Goal: Task Accomplishment & Management: Complete application form

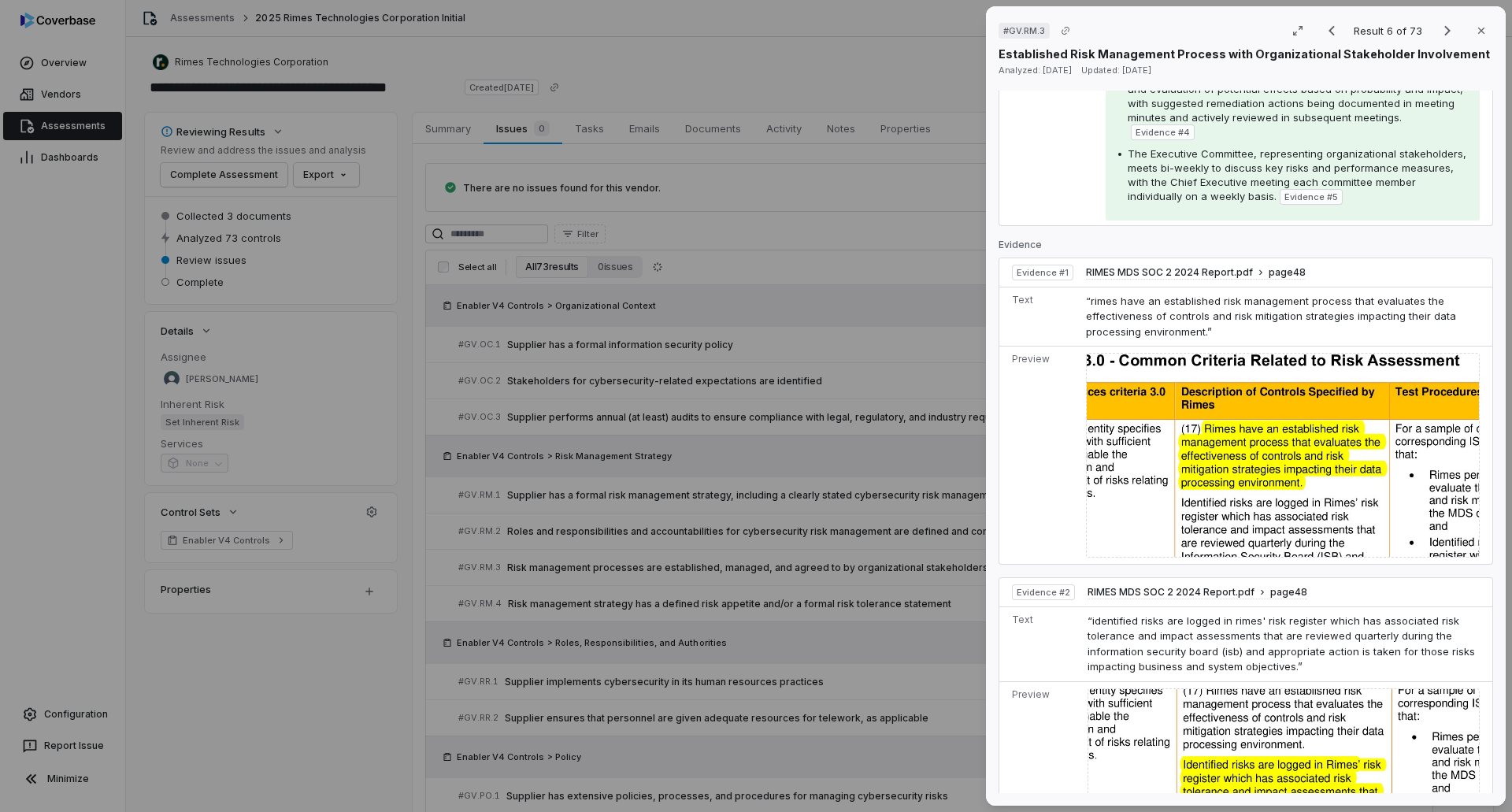
scroll to position [551, 0]
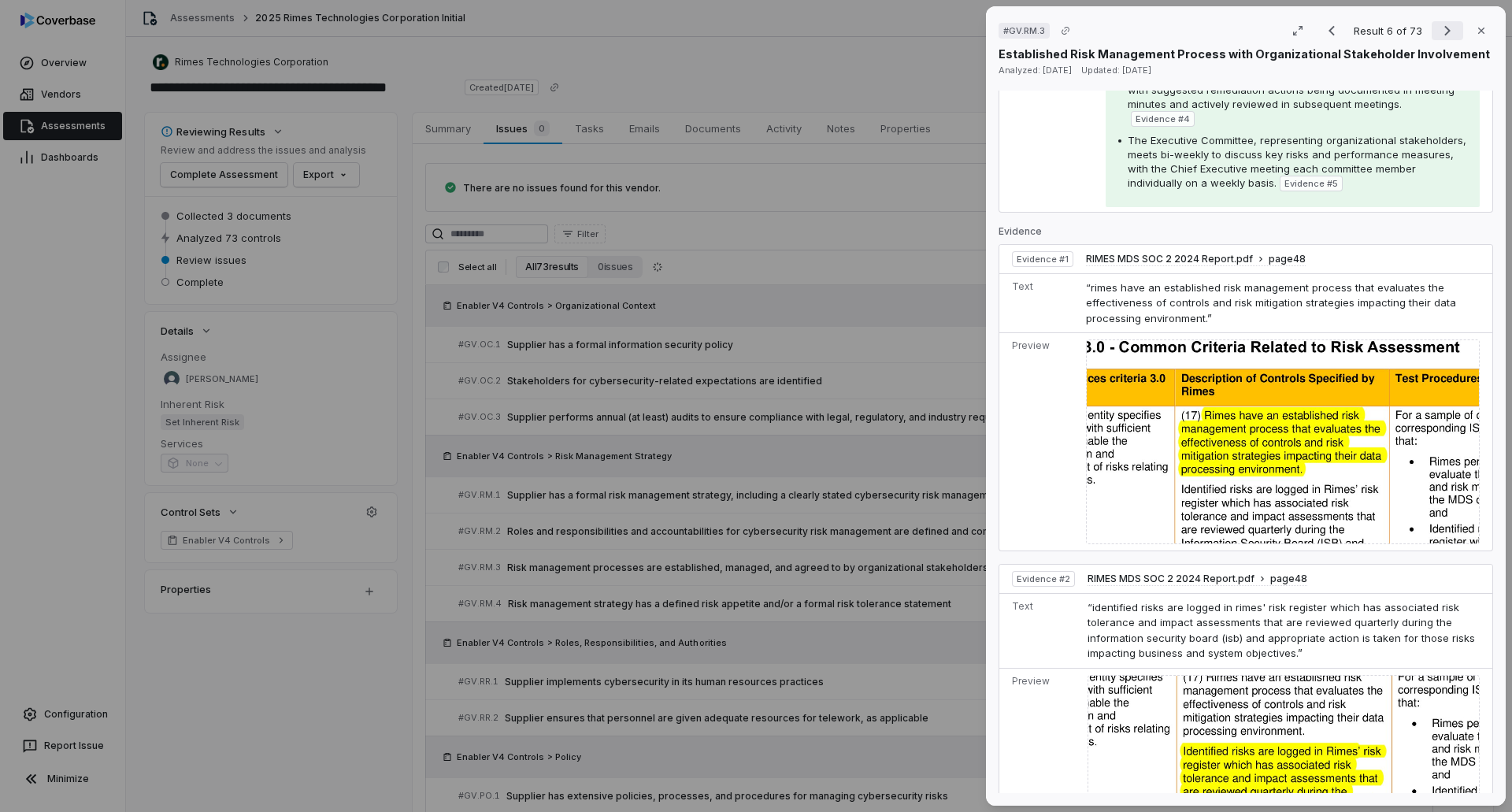
click at [1442, 32] on icon "Next result" at bounding box center [1448, 31] width 19 height 19
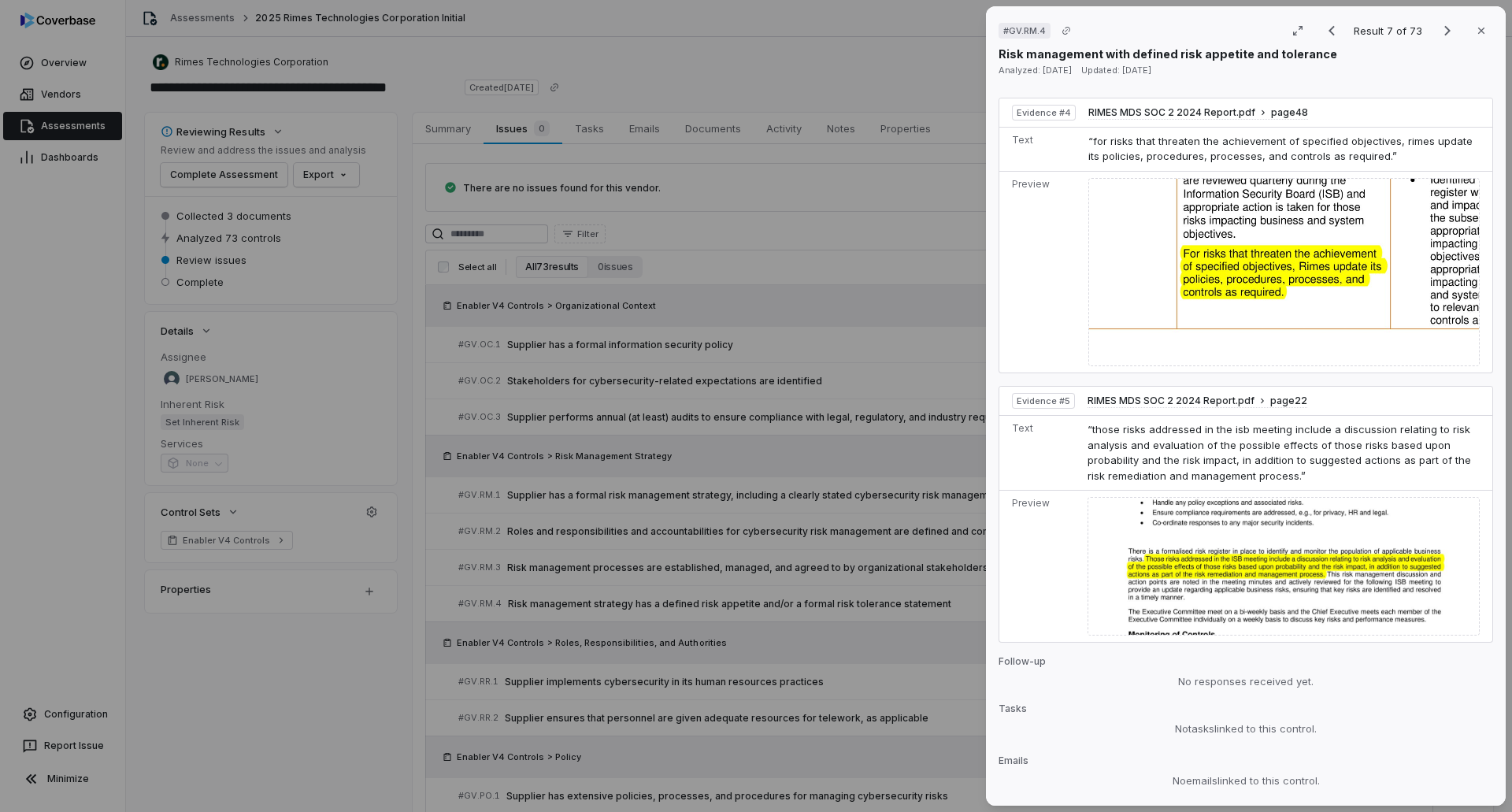
scroll to position [1733, 0]
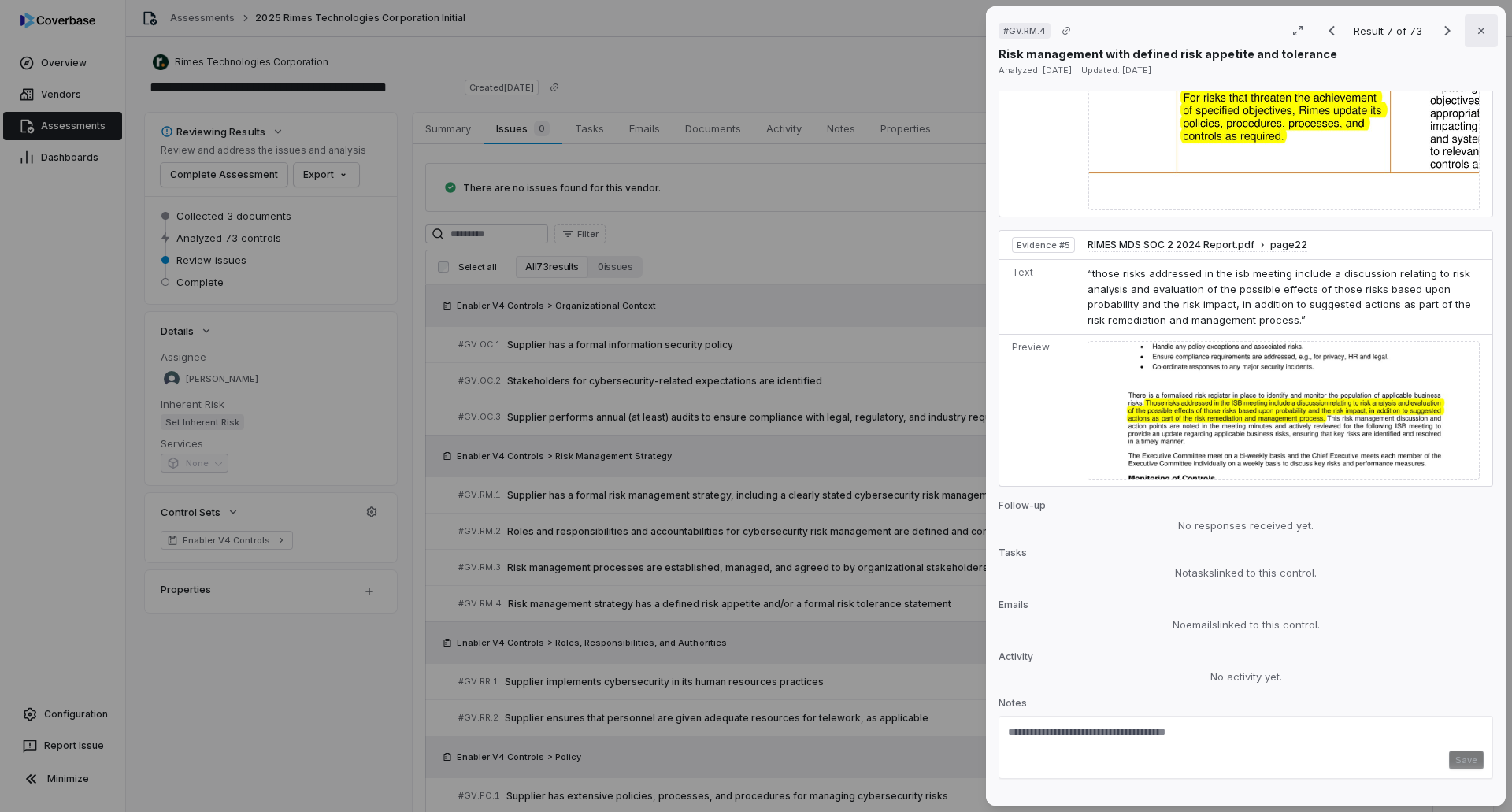
click at [1475, 29] on icon "button" at bounding box center [1480, 31] width 12 height 12
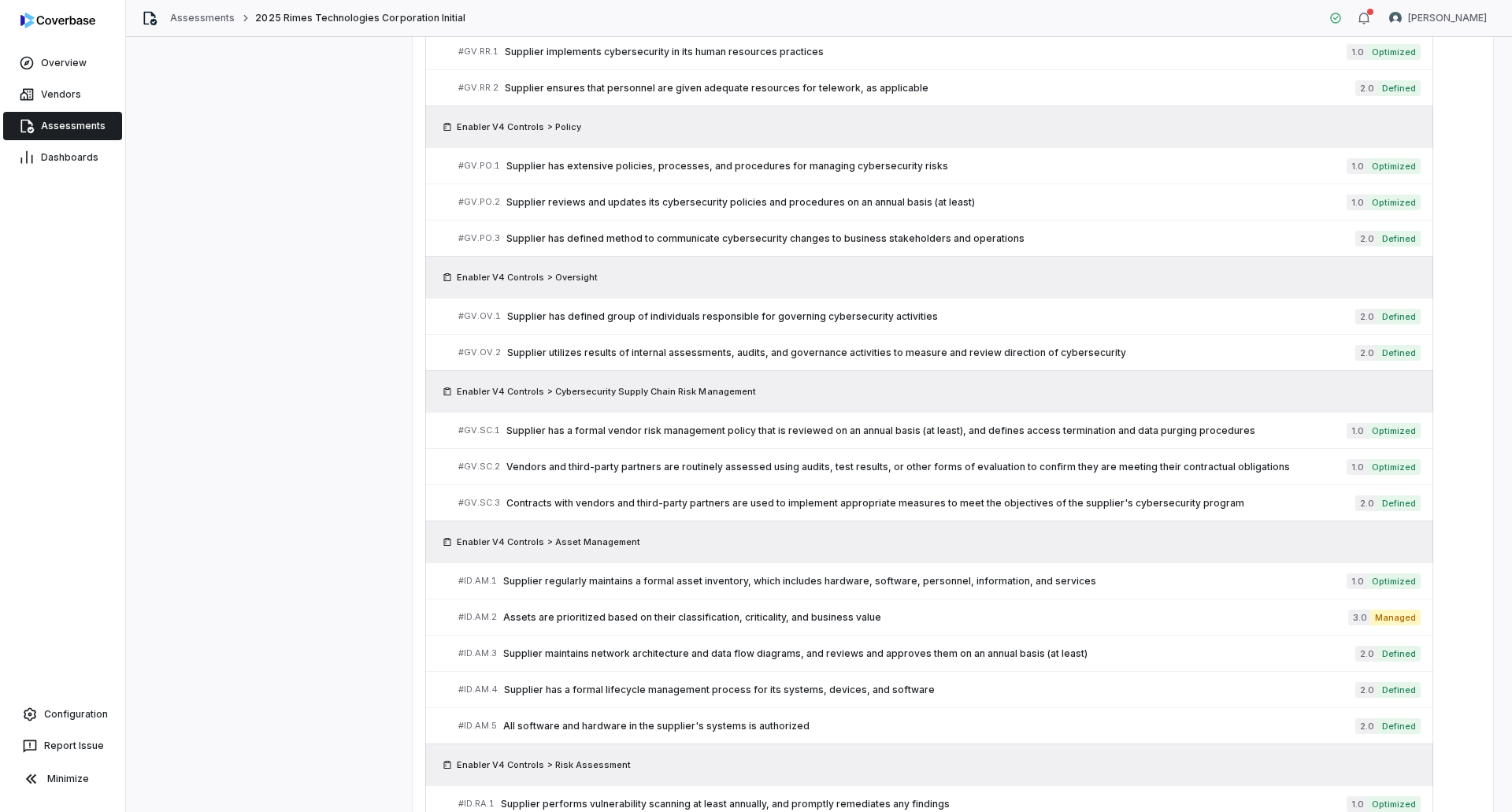
scroll to position [551, 0]
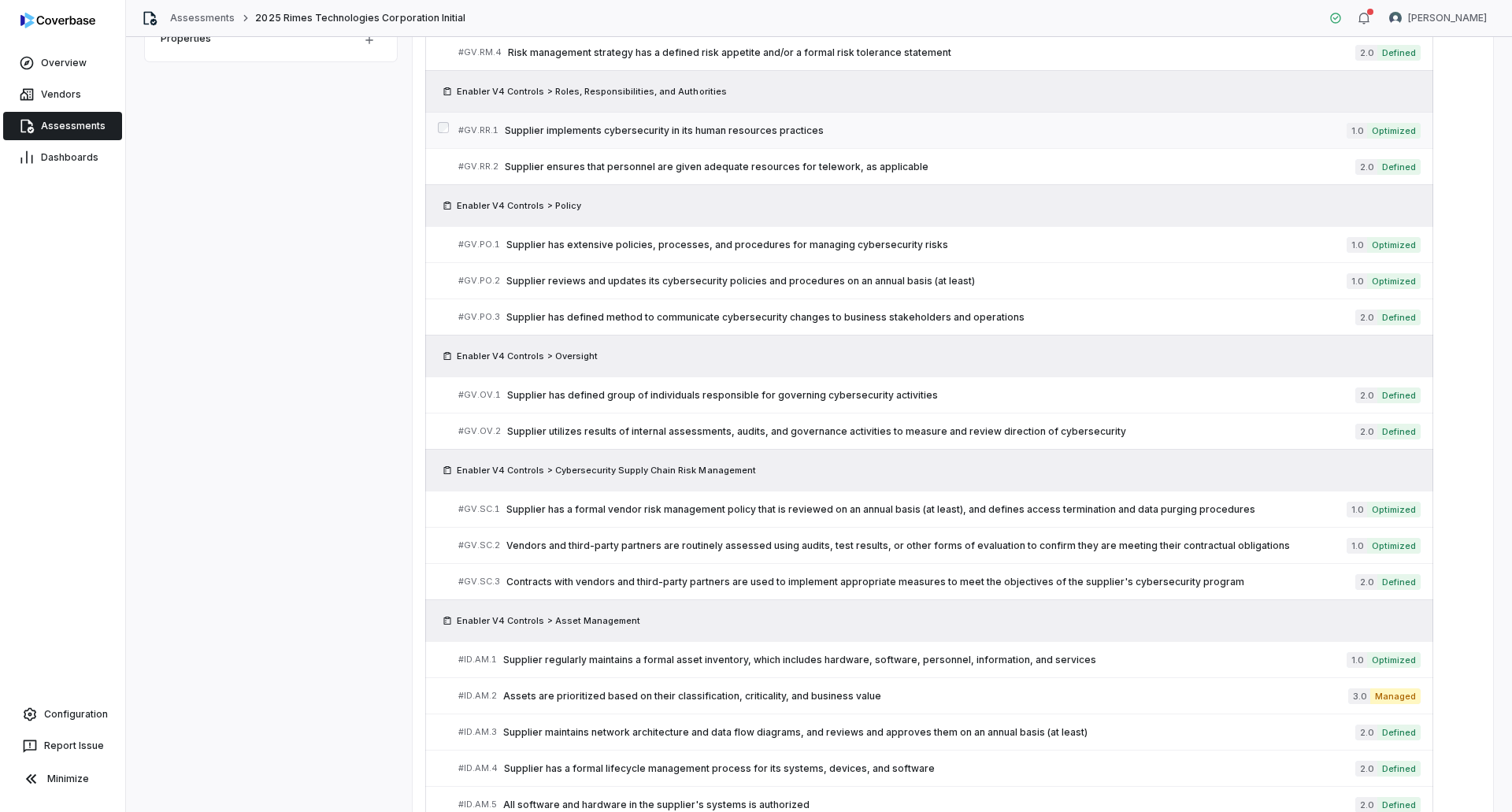
click at [826, 131] on span "Supplier implements cybersecurity in its human resources practices" at bounding box center [925, 130] width 842 height 12
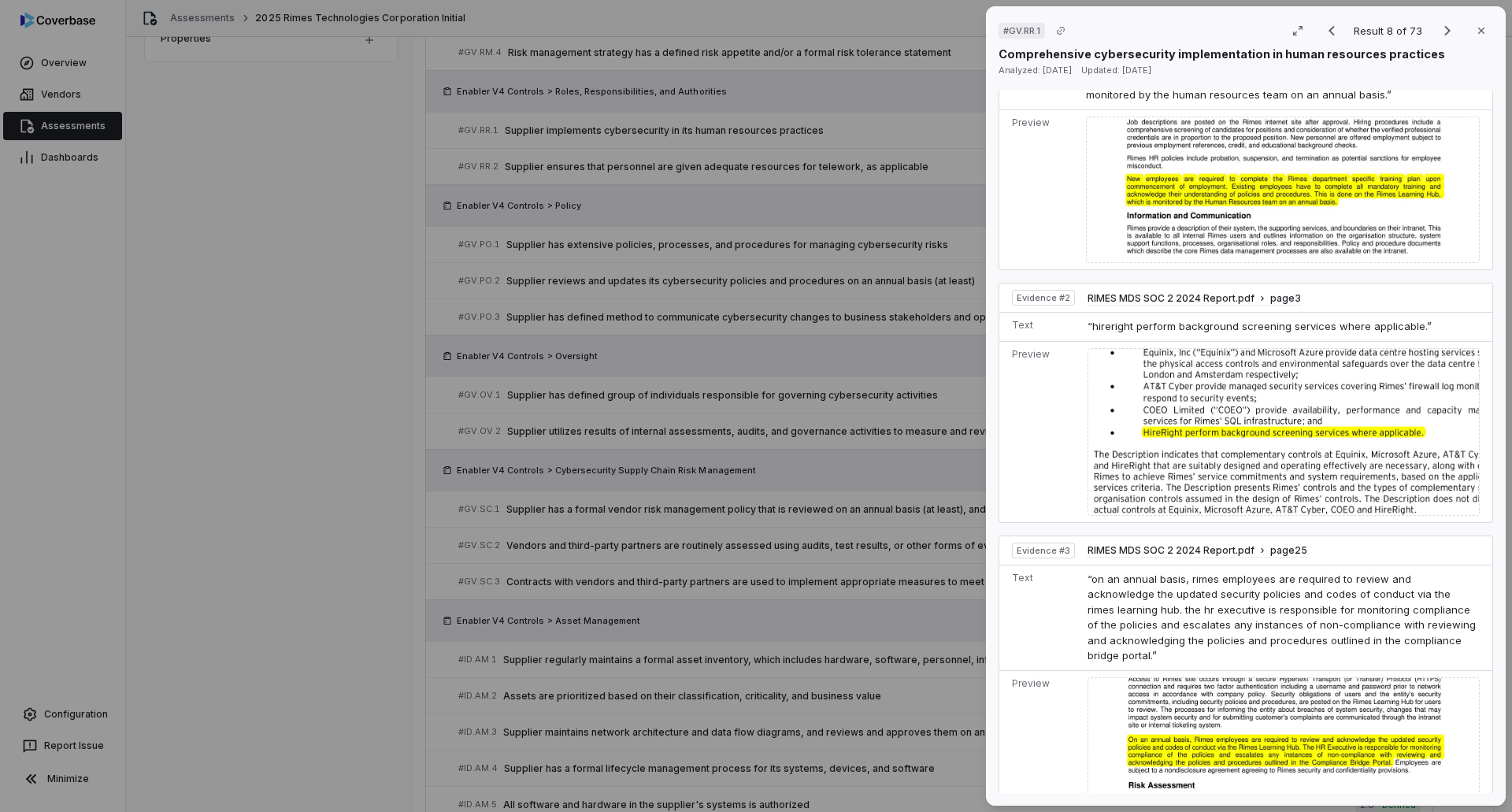
scroll to position [834, 0]
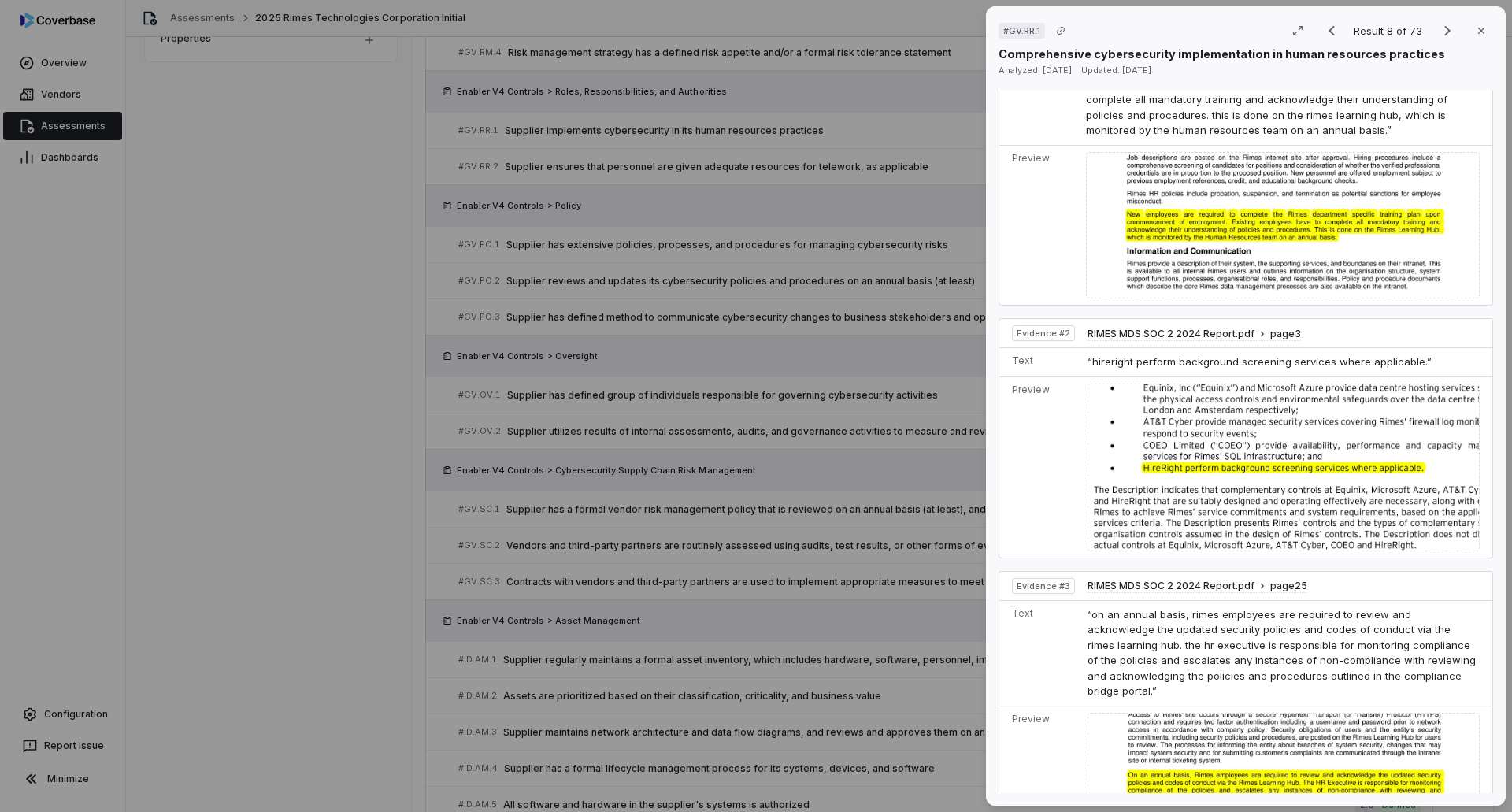
click at [240, 428] on div "# GV.RR.1 Result 8 of 73 Close Comprehensive cybersecurity implementation in hu…" at bounding box center [756, 406] width 1512 height 812
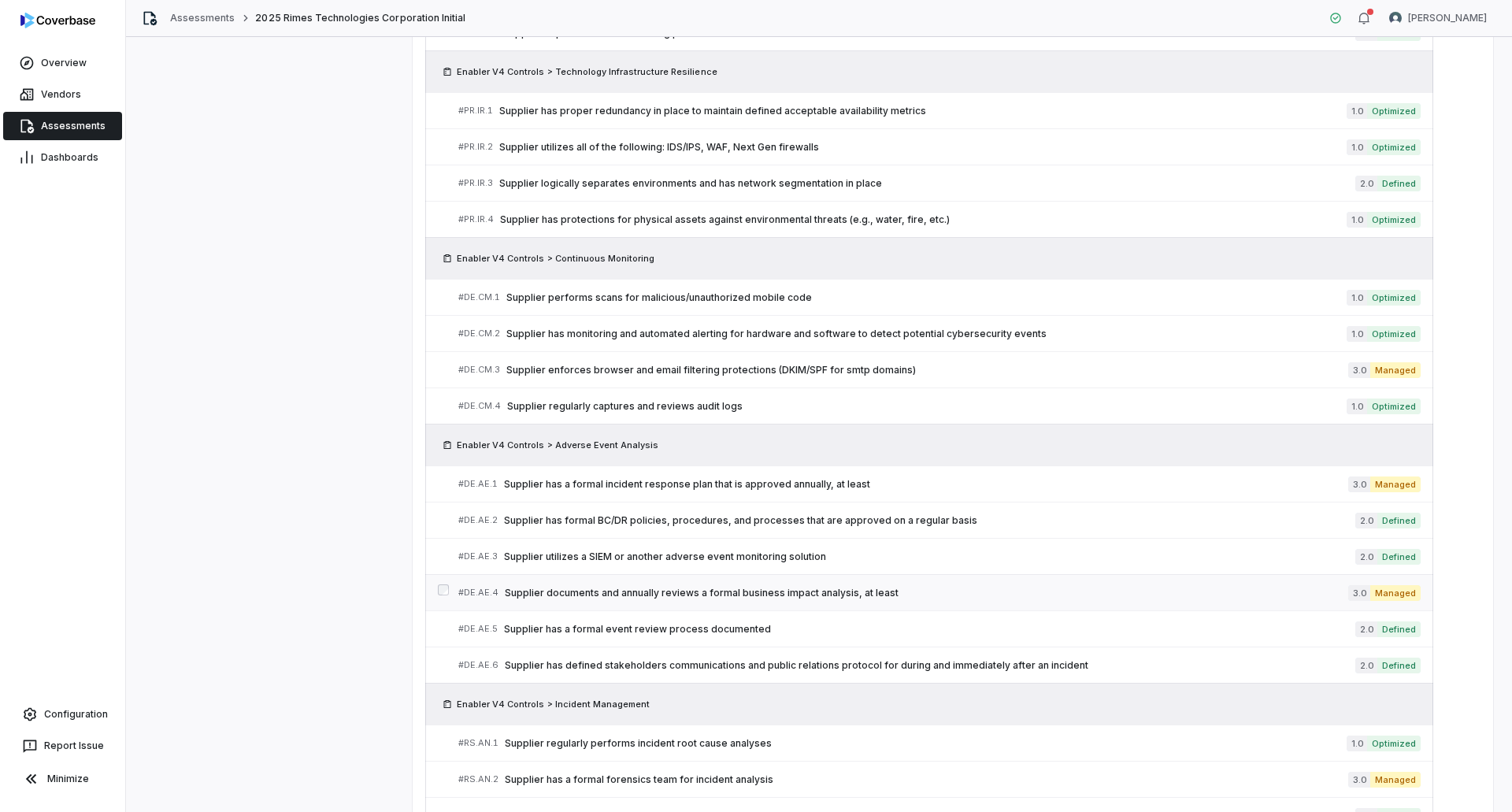
scroll to position [2895, 0]
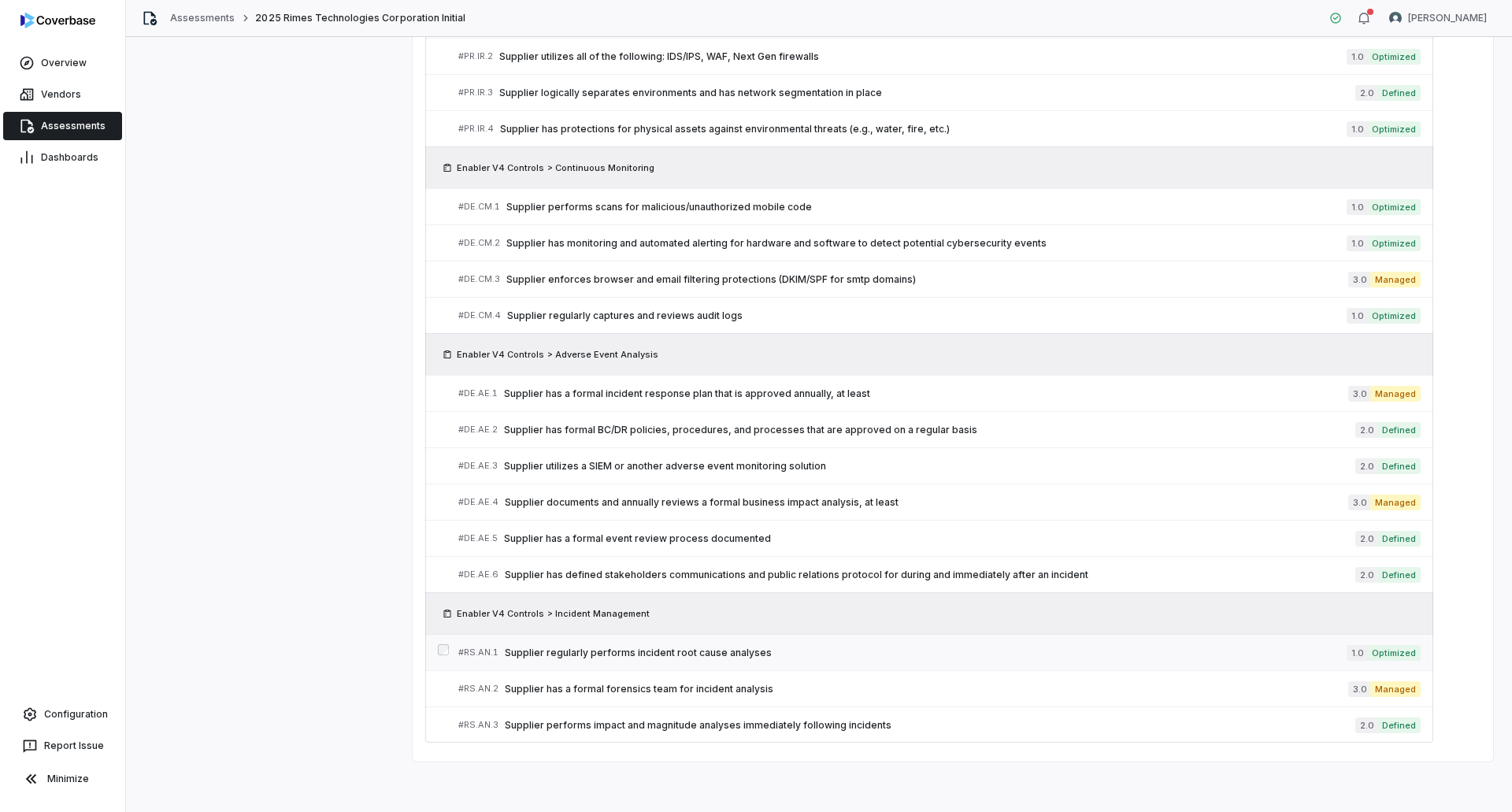
click at [731, 650] on span "Supplier regularly performs incident root cause analyses" at bounding box center [925, 652] width 842 height 12
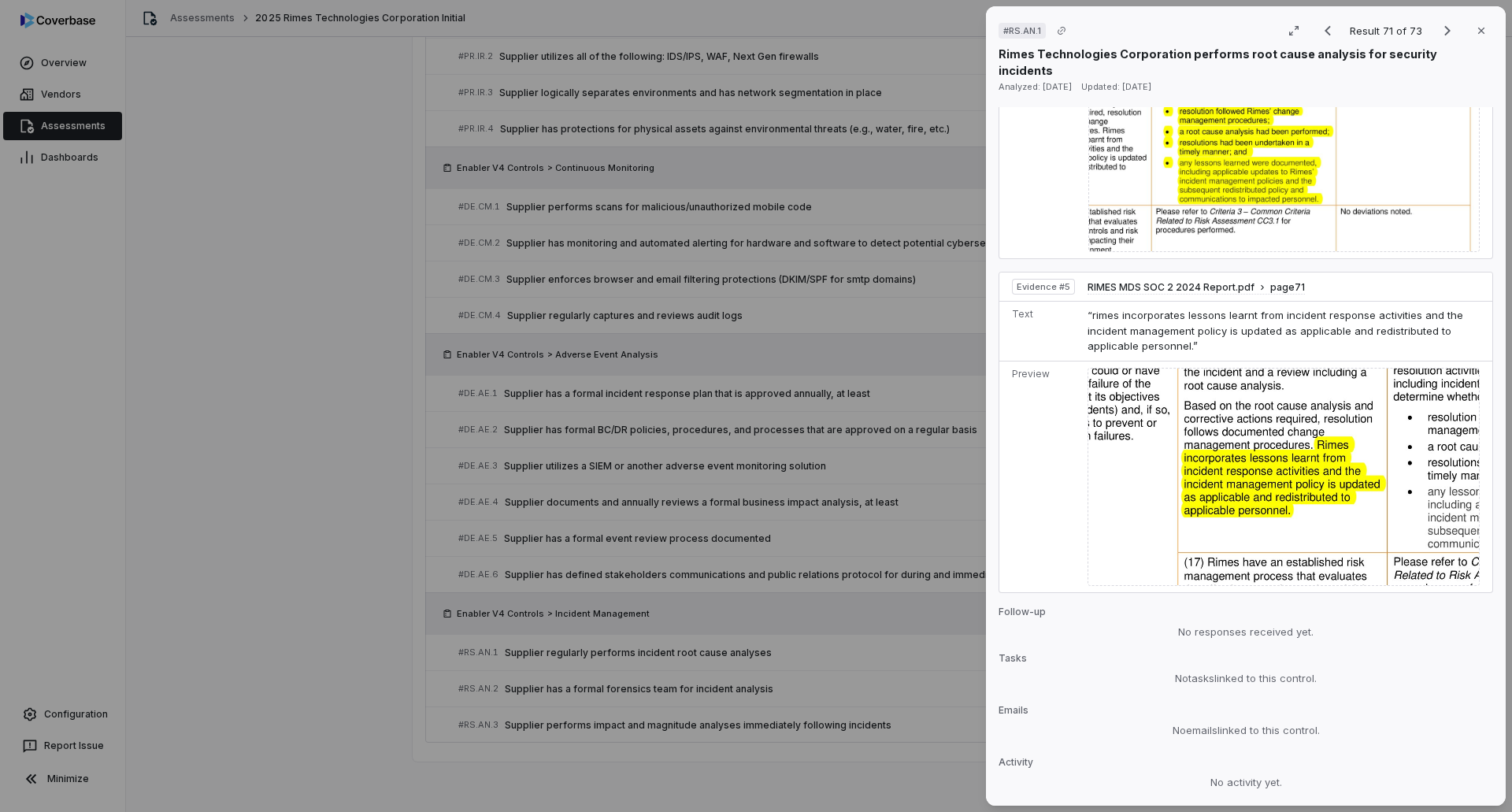
scroll to position [1968, 0]
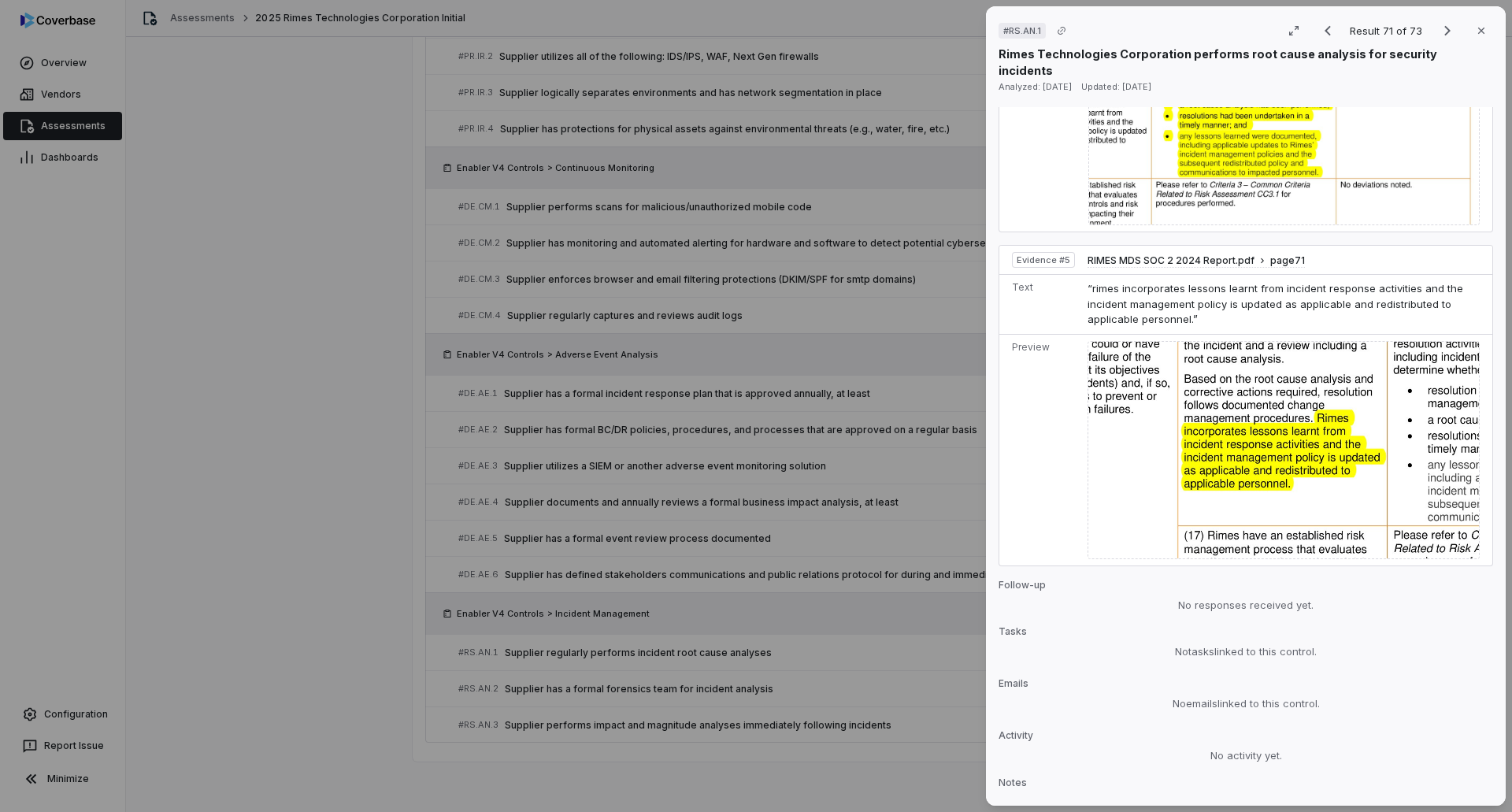
click at [956, 494] on div "# RS.AN.1 Result 71 of 73 Close Rimes Technologies Corporation performs root ca…" at bounding box center [756, 406] width 1512 height 812
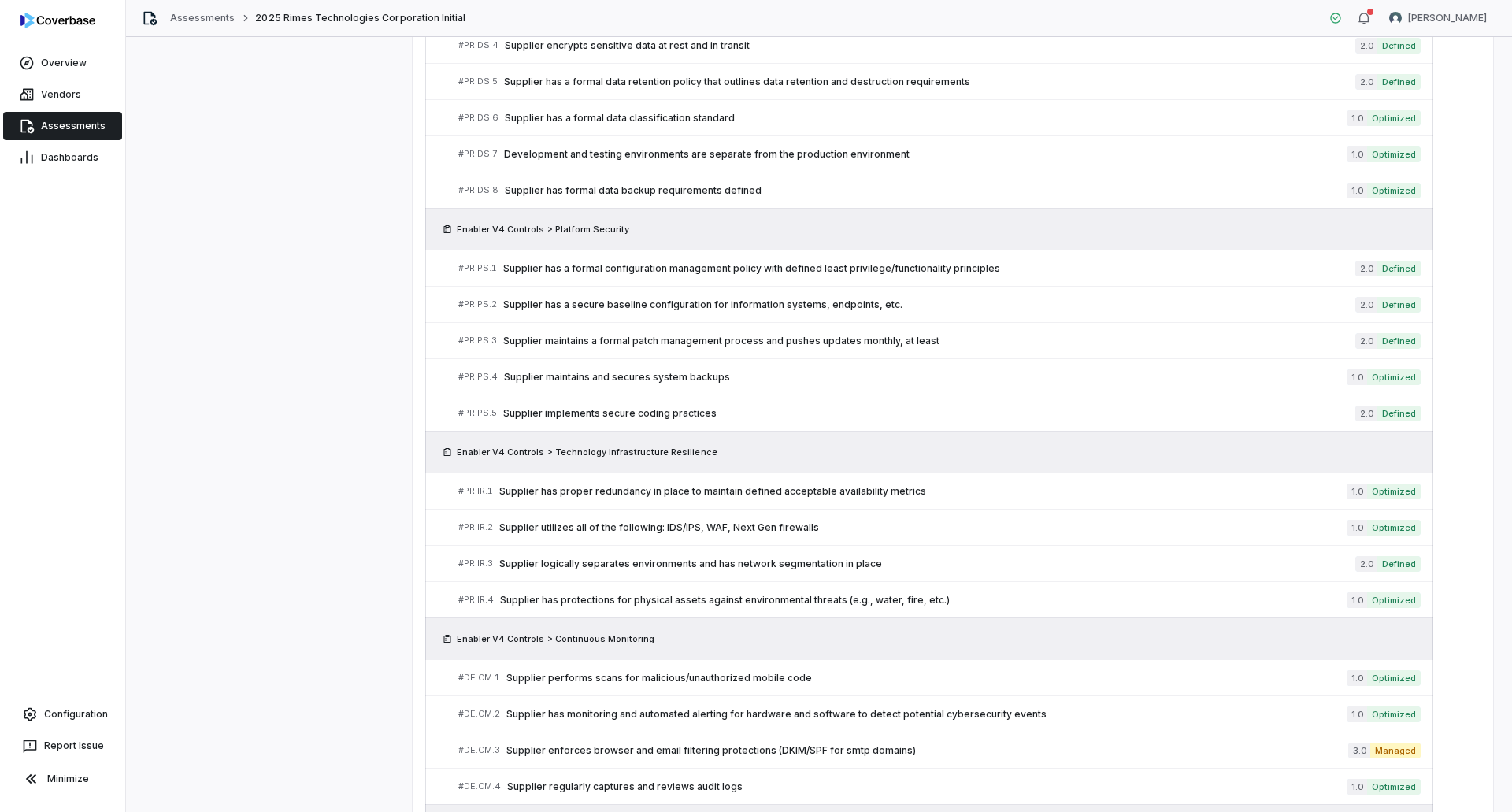
scroll to position [2422, 0]
click at [762, 379] on span "Supplier maintains and secures system backups" at bounding box center [925, 378] width 843 height 12
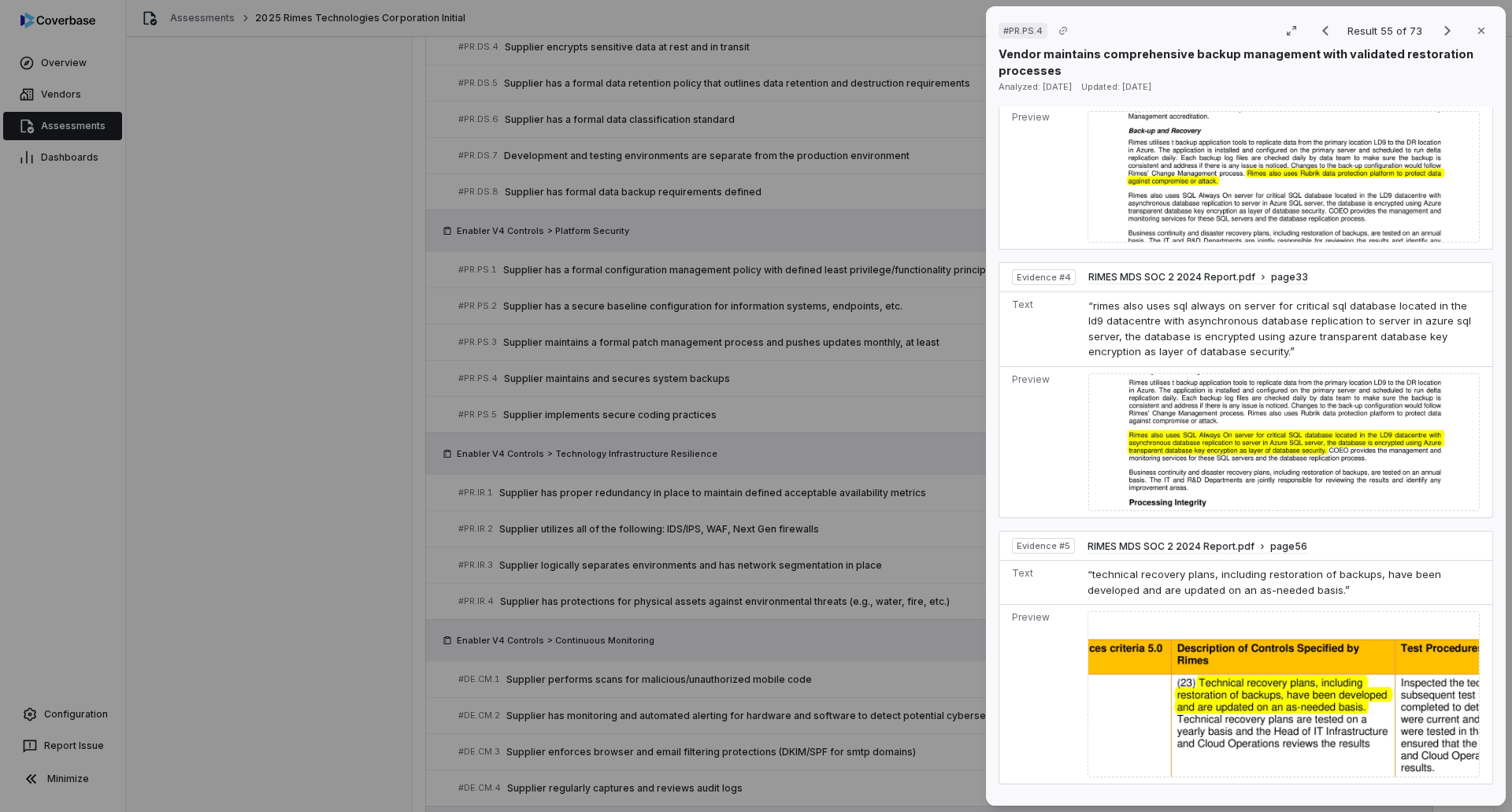
scroll to position [1396, 0]
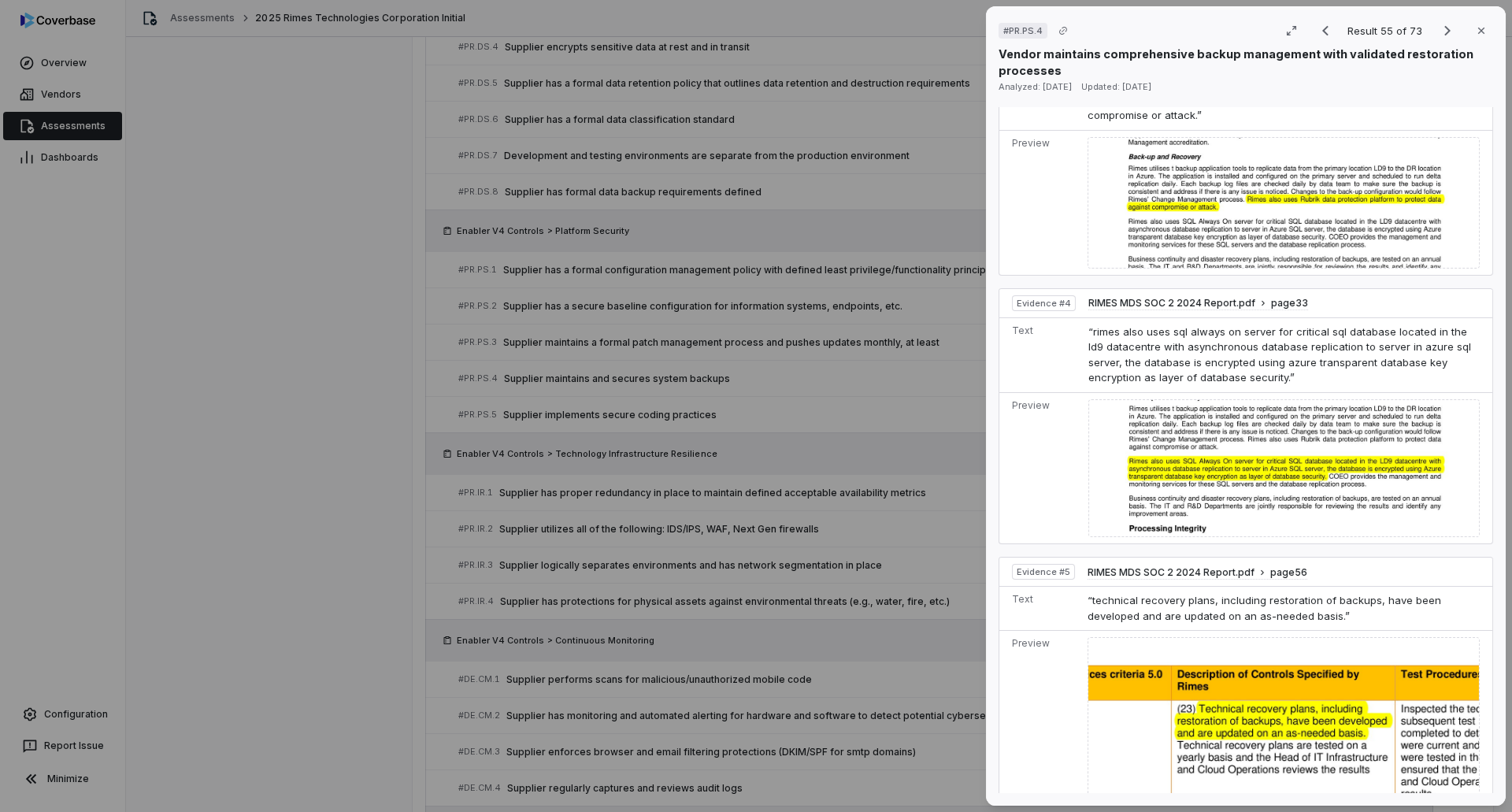
click at [376, 619] on div "# PR.PS.4 Result 55 of 73 Close Vendor maintains comprehensive backup managemen…" at bounding box center [756, 406] width 1512 height 812
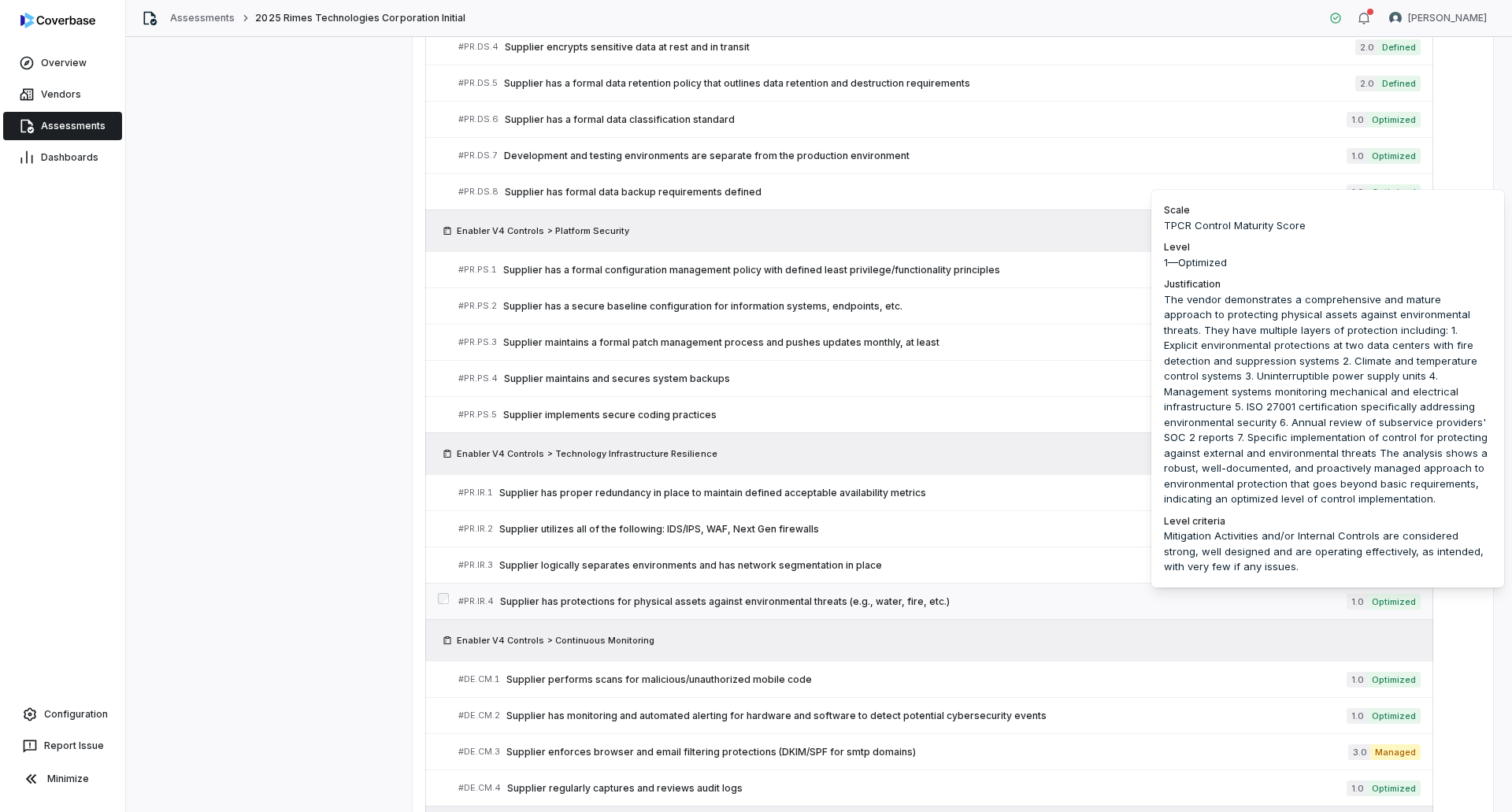
click at [1398, 602] on span "Optimized" at bounding box center [1393, 601] width 54 height 15
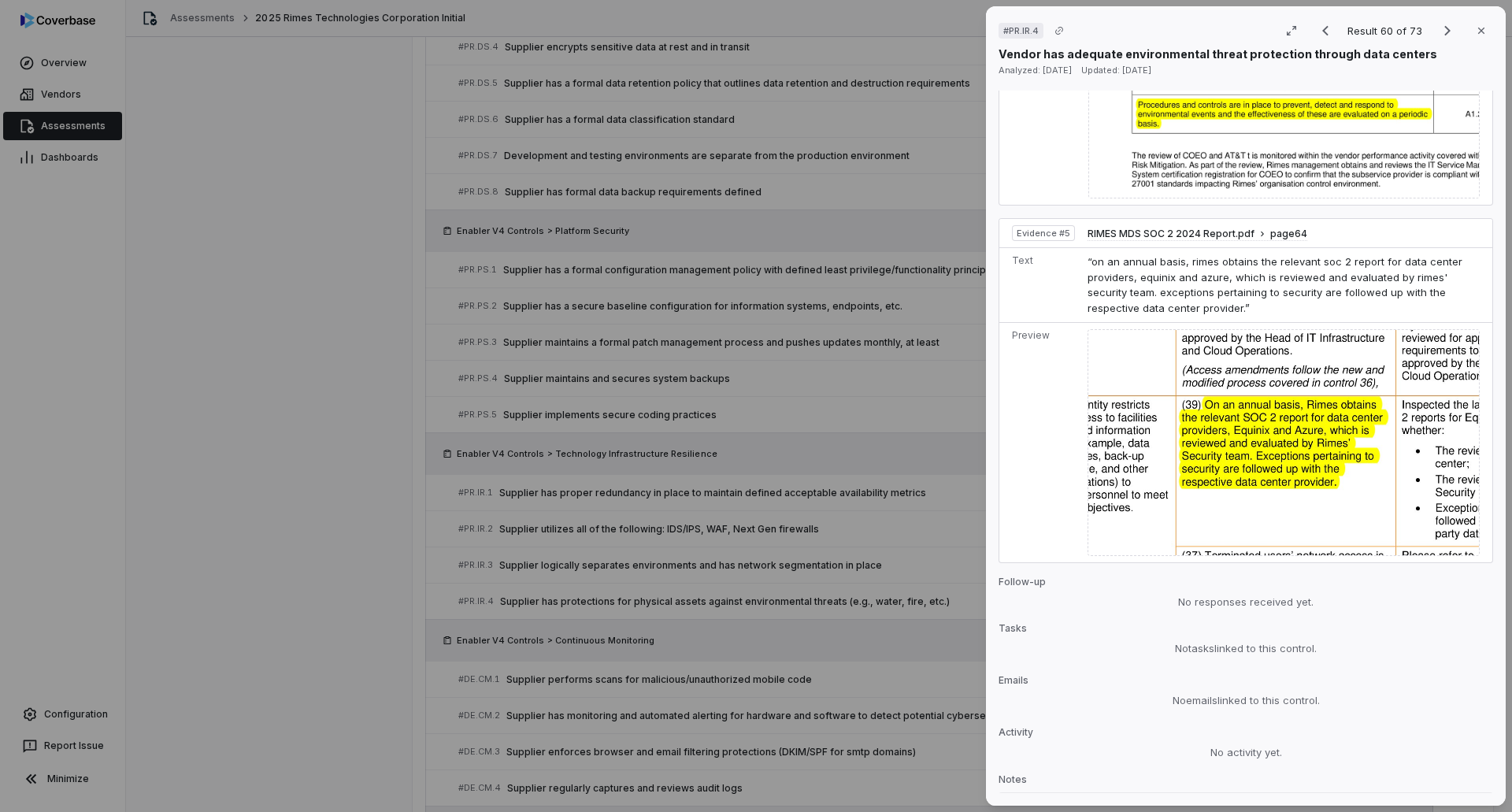
scroll to position [1728, 0]
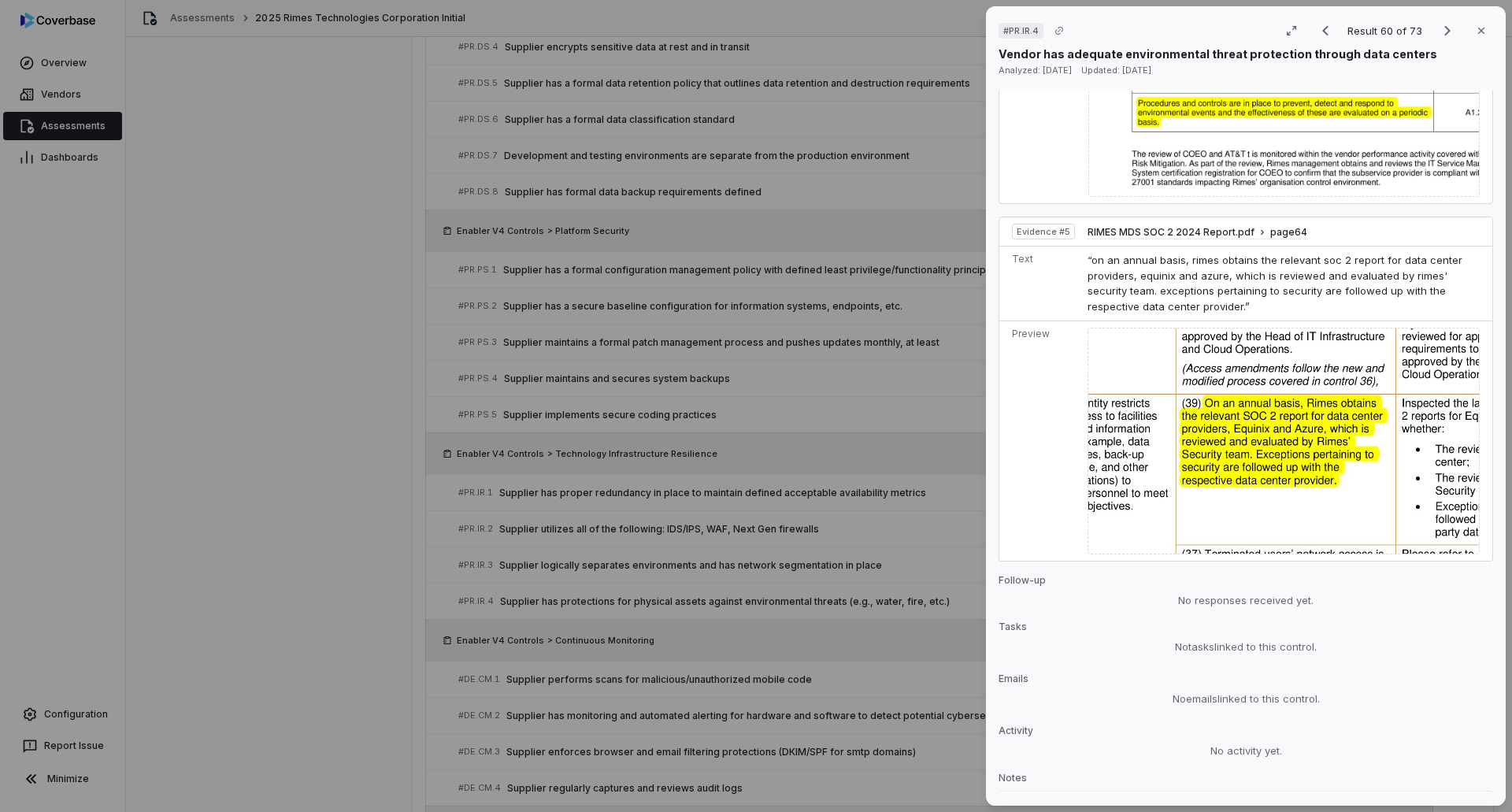
click at [954, 526] on div "# PR.IR.4 Result 60 of 73 Close Vendor has adequate environmental threat protec…" at bounding box center [756, 406] width 1512 height 812
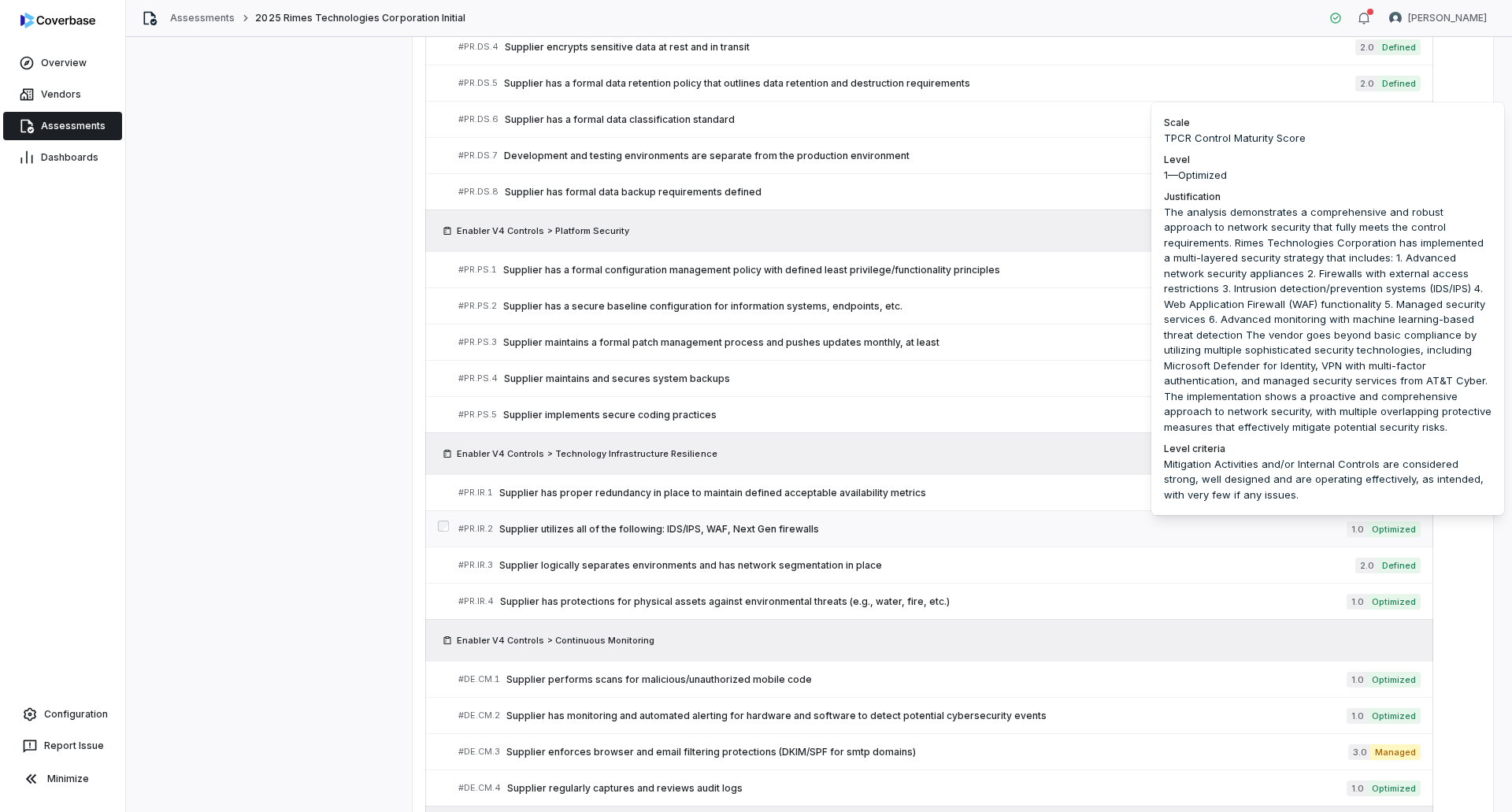
click at [1375, 530] on span "Optimized" at bounding box center [1393, 528] width 54 height 15
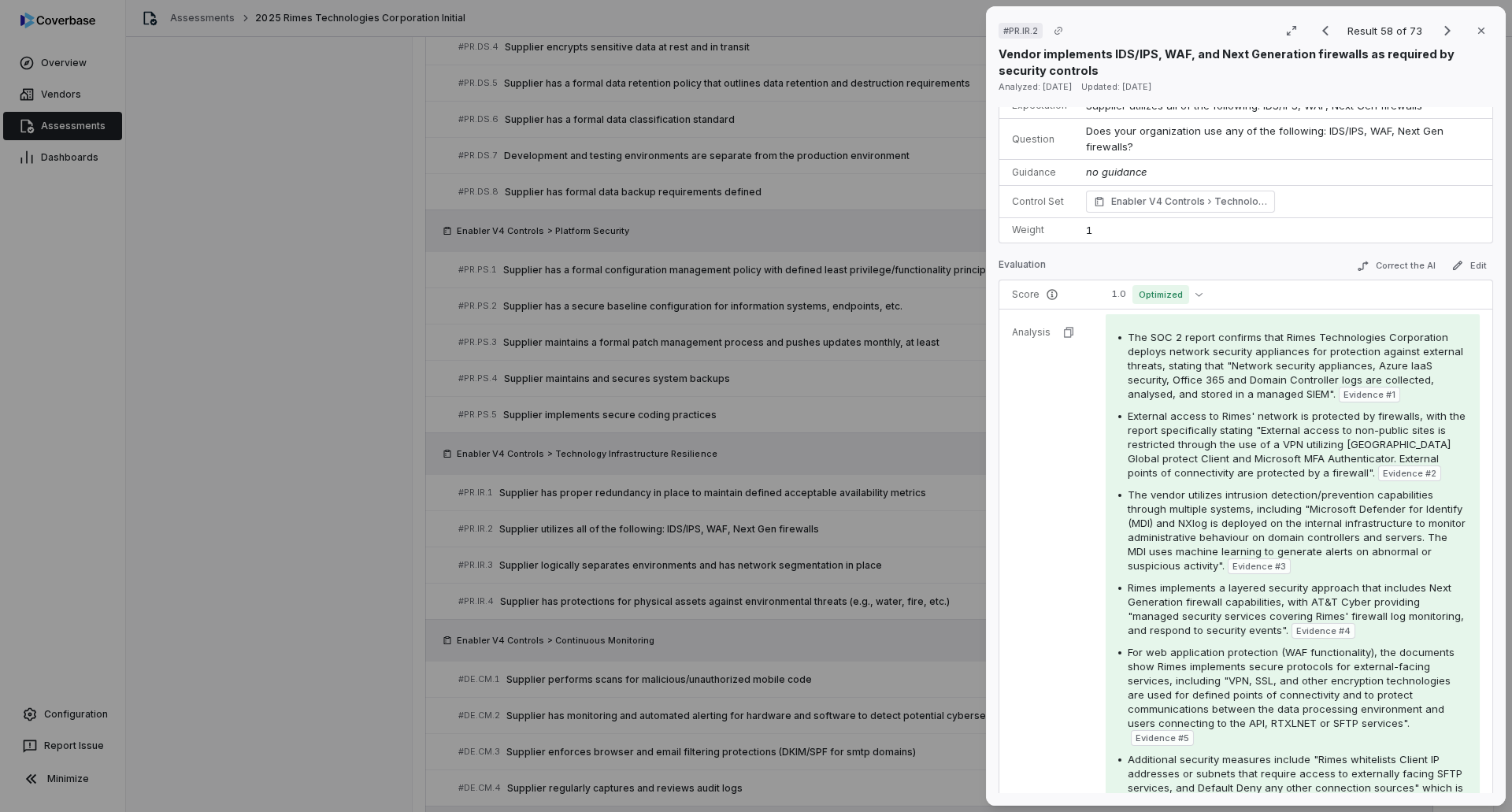
scroll to position [78, 0]
click at [1197, 296] on icon "button" at bounding box center [1199, 296] width 7 height 7
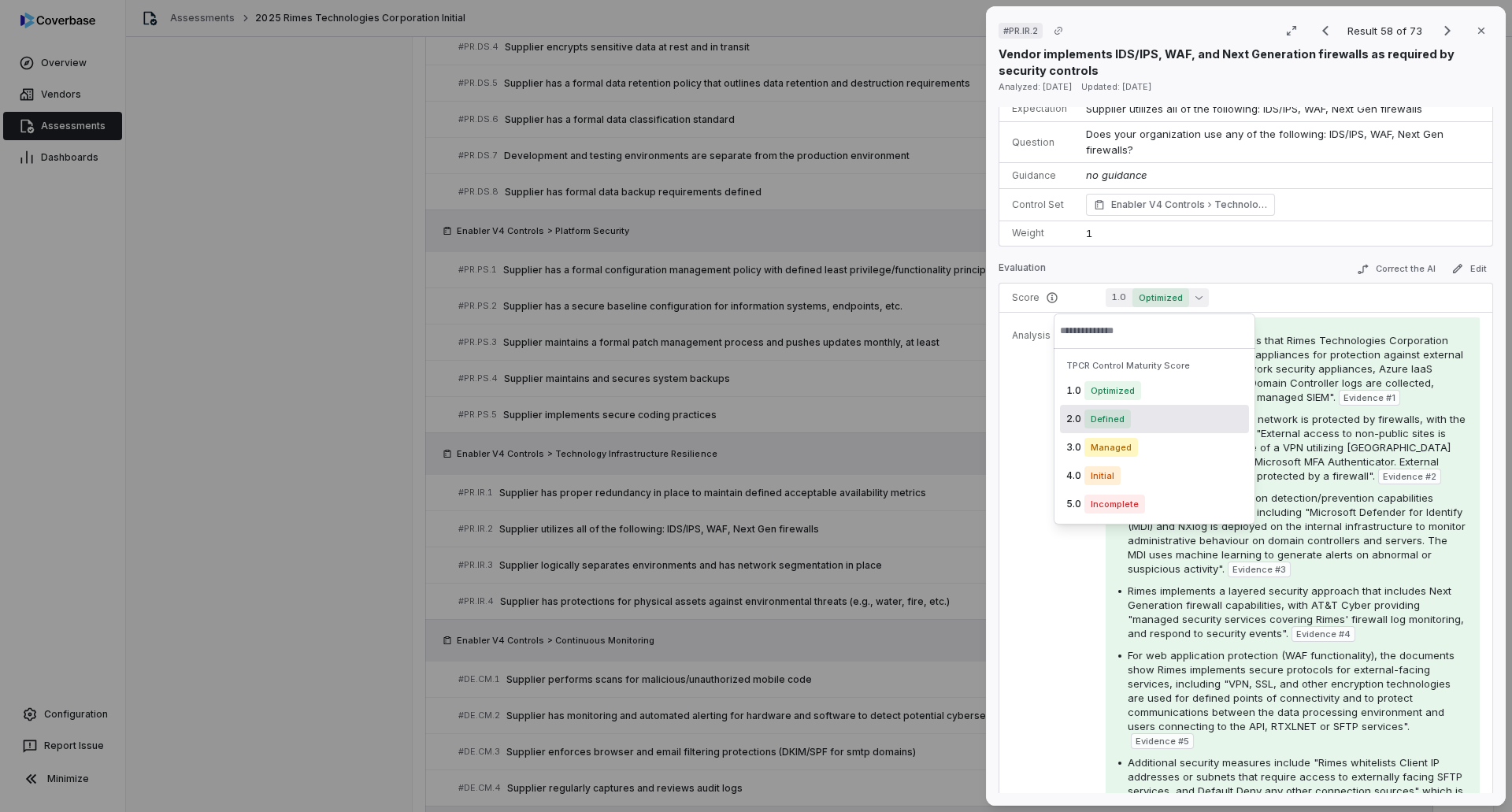
click at [1098, 421] on span "Defined" at bounding box center [1108, 418] width 47 height 19
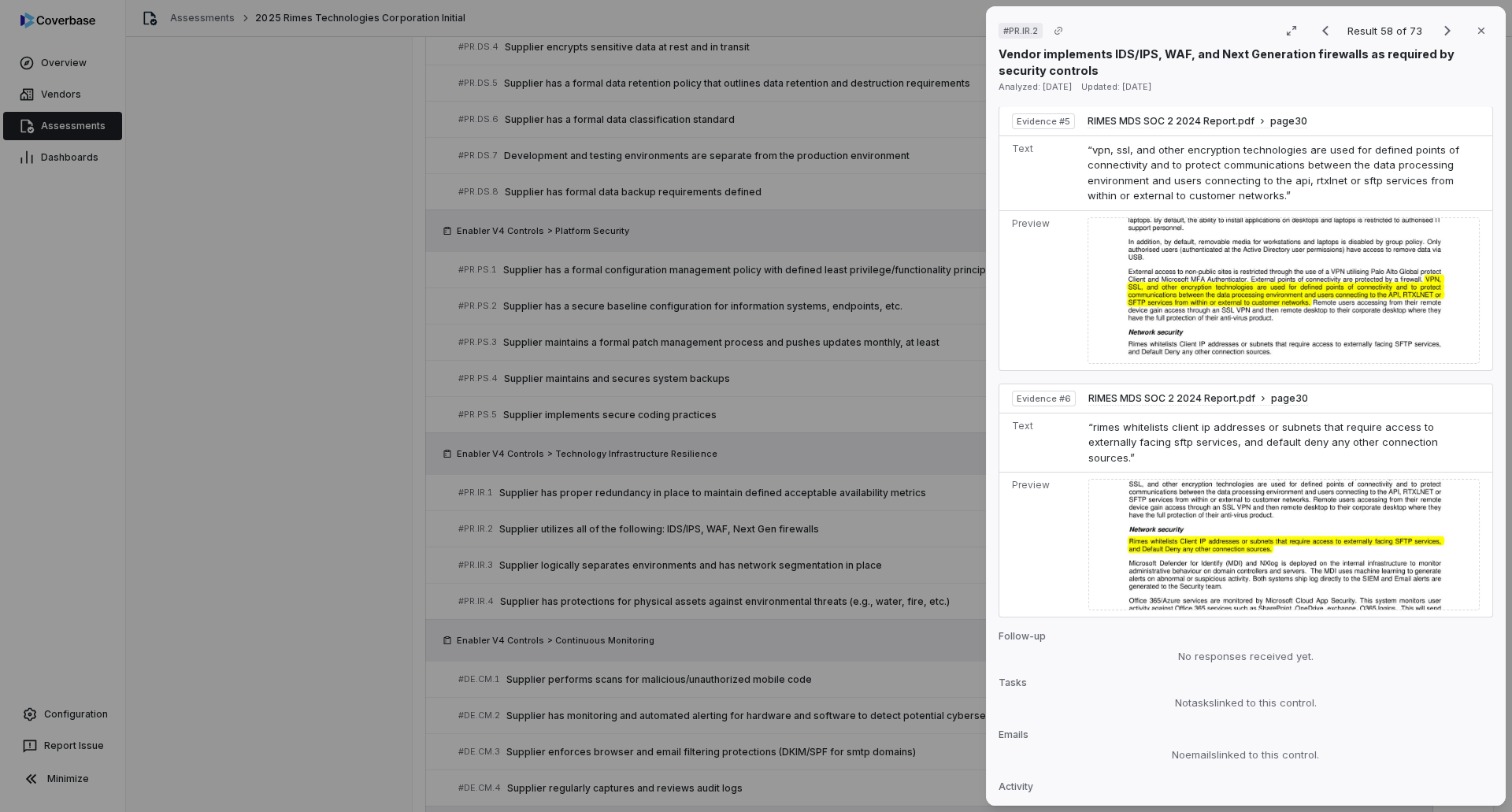
scroll to position [2050, 0]
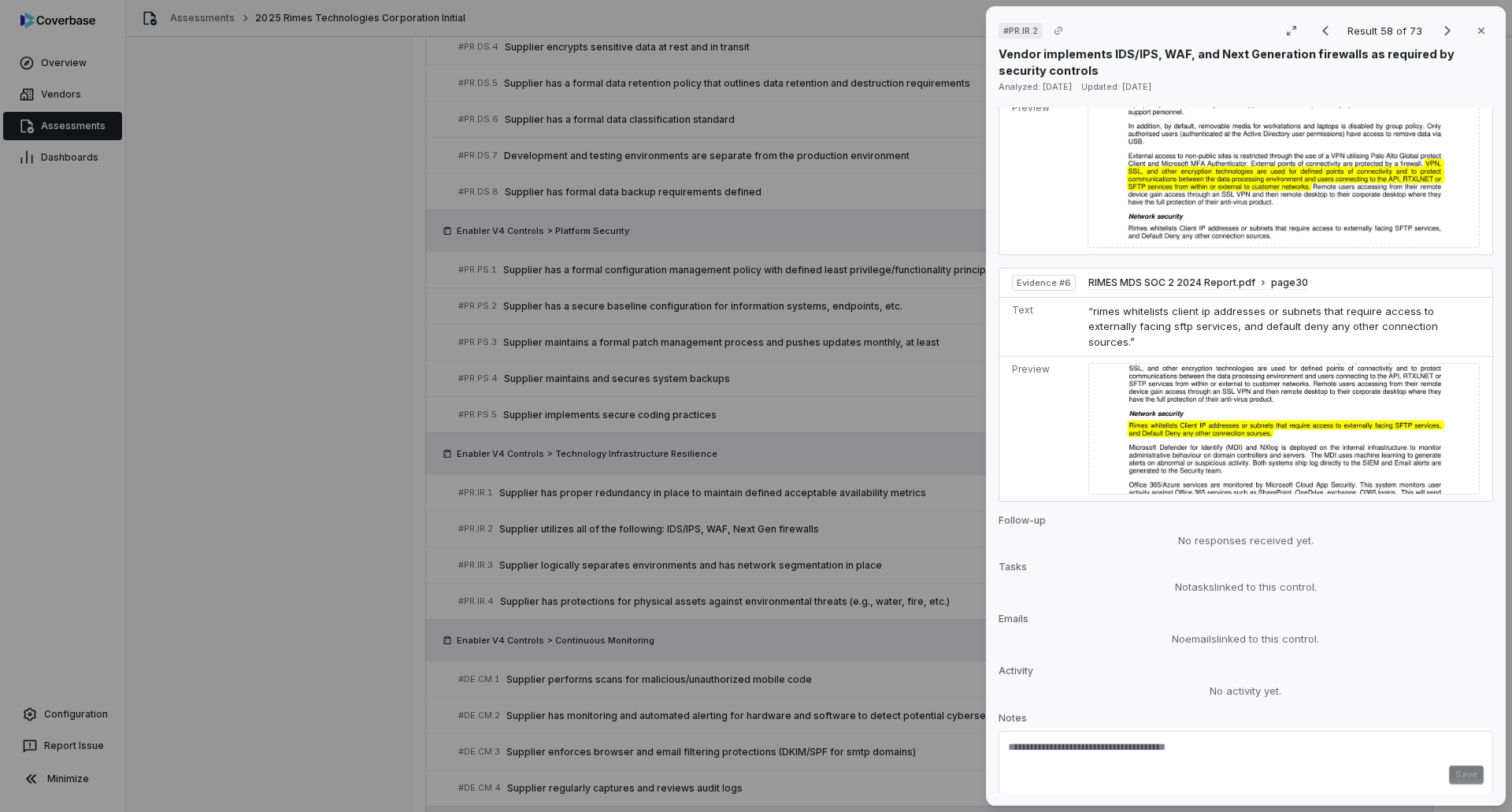
drag, startPoint x: 1143, startPoint y: 701, endPoint x: 1143, endPoint y: 693, distance: 8.0
click at [1143, 740] on textarea at bounding box center [1246, 753] width 476 height 25
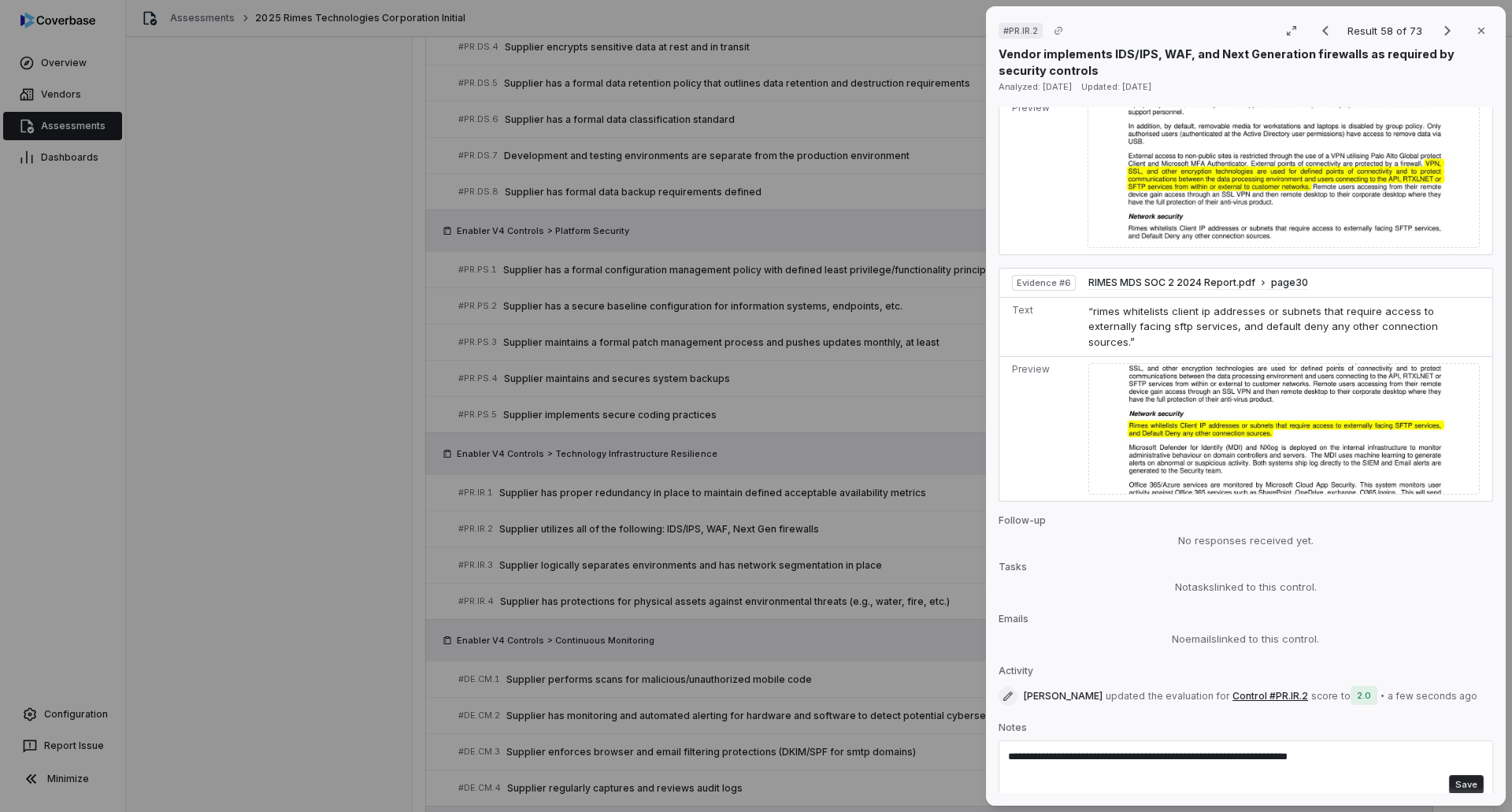
type textarea "**********"
click at [1449, 775] on button "Save" at bounding box center [1466, 784] width 34 height 19
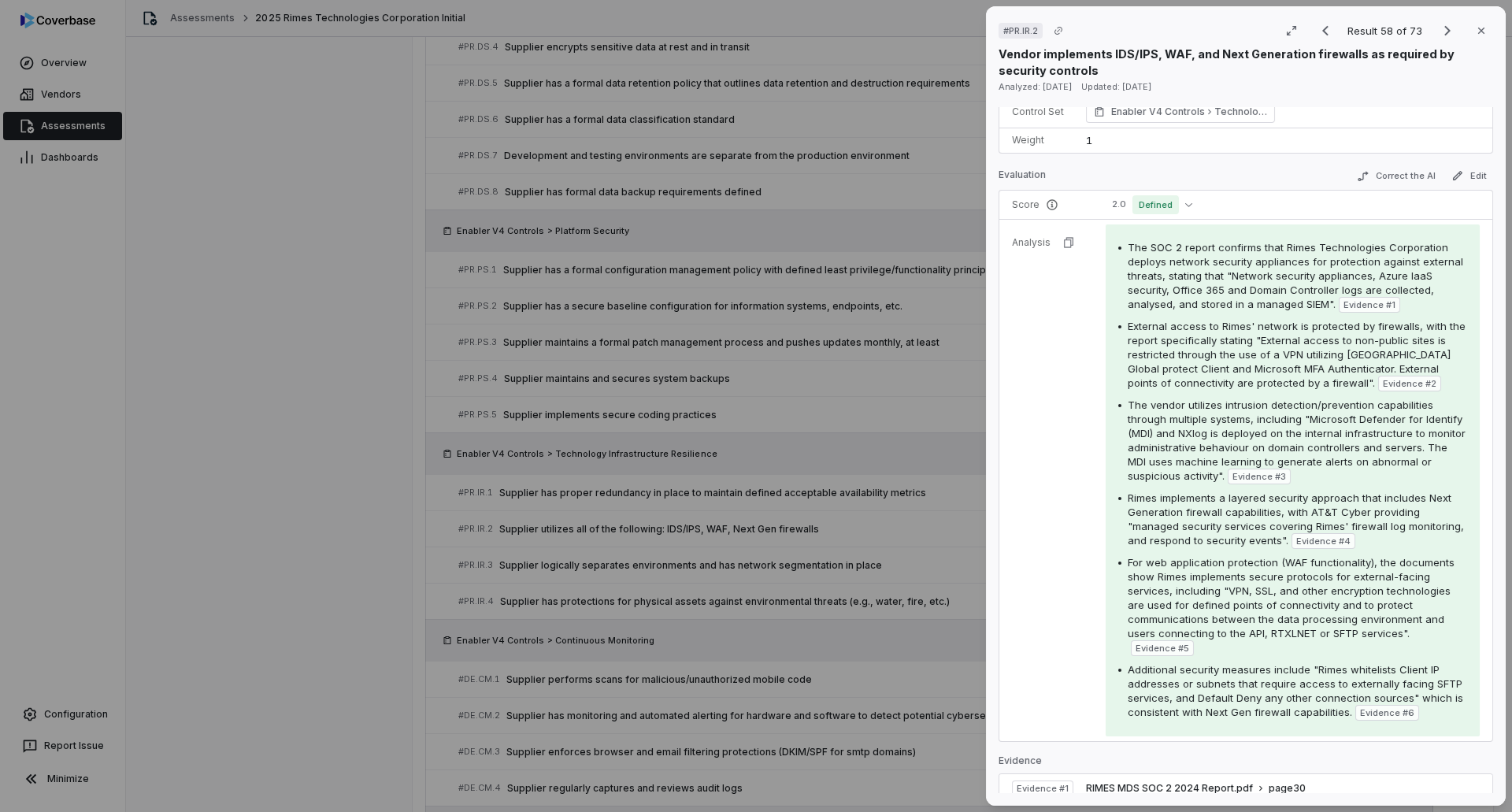
scroll to position [83, 0]
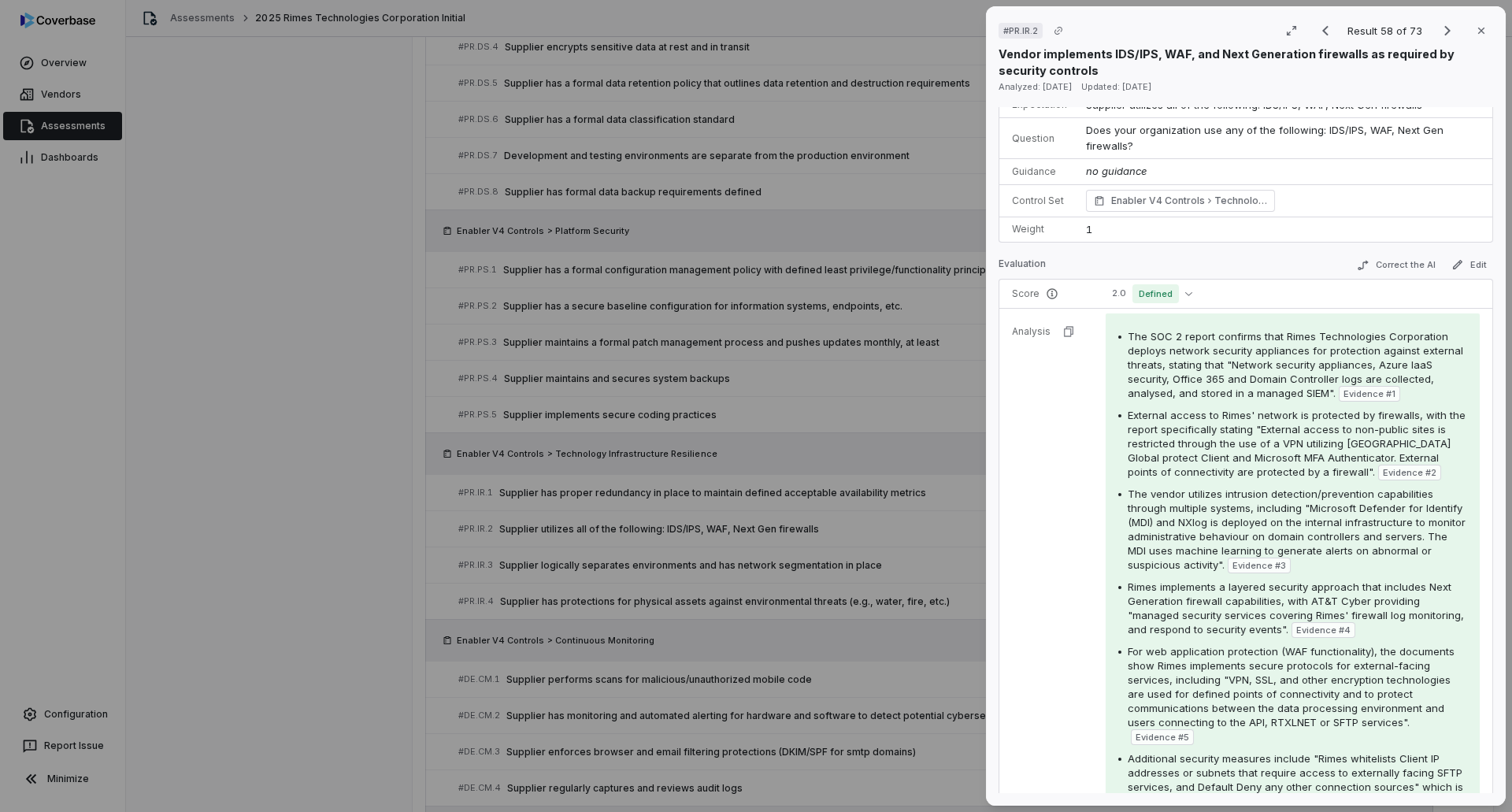
click at [962, 462] on div "# PR.IR.2 Result 58 of 73 Close Vendor implements IDS/IPS, WAF, and Next Genera…" at bounding box center [756, 406] width 1512 height 812
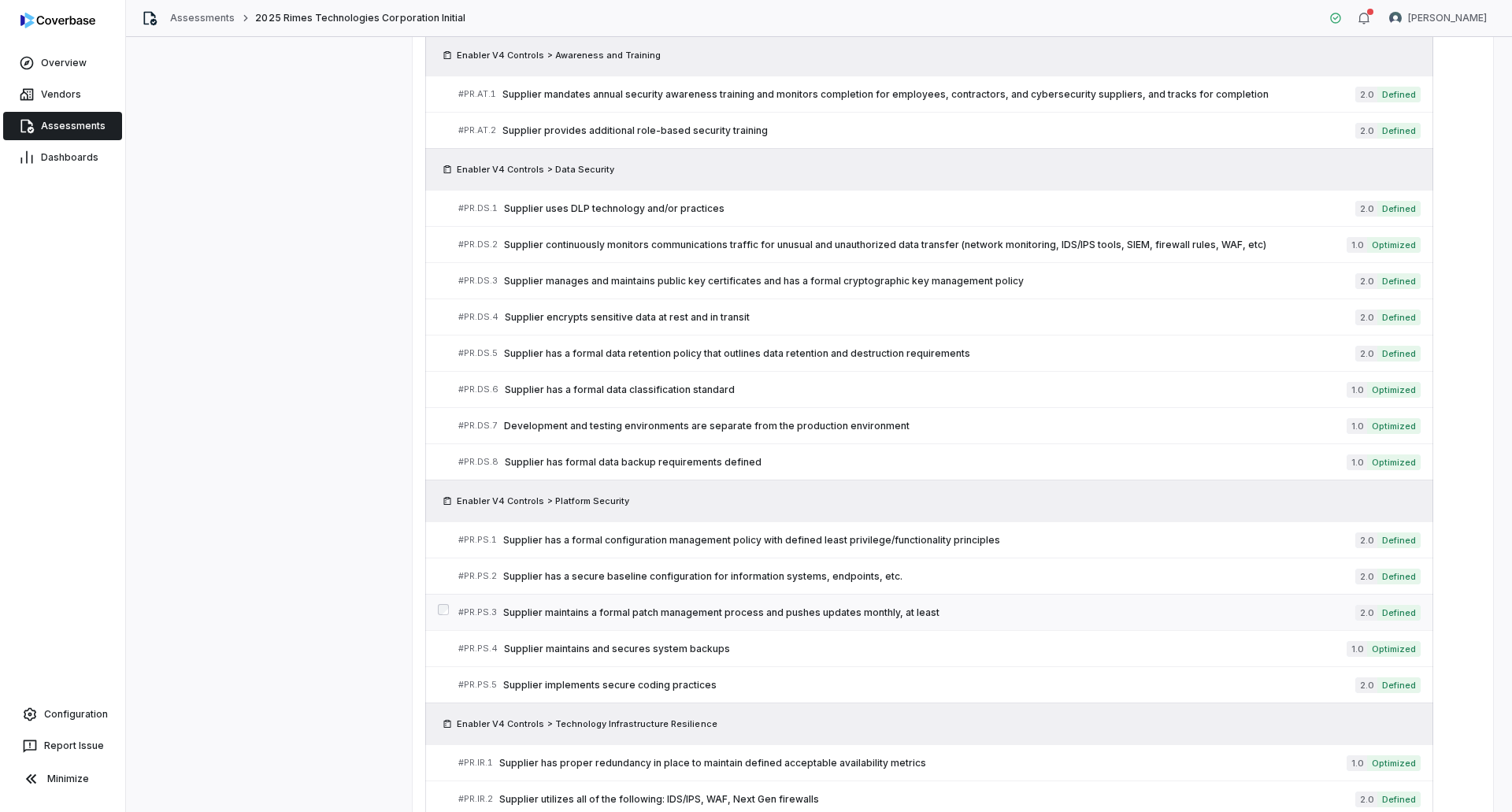
scroll to position [2186, 0]
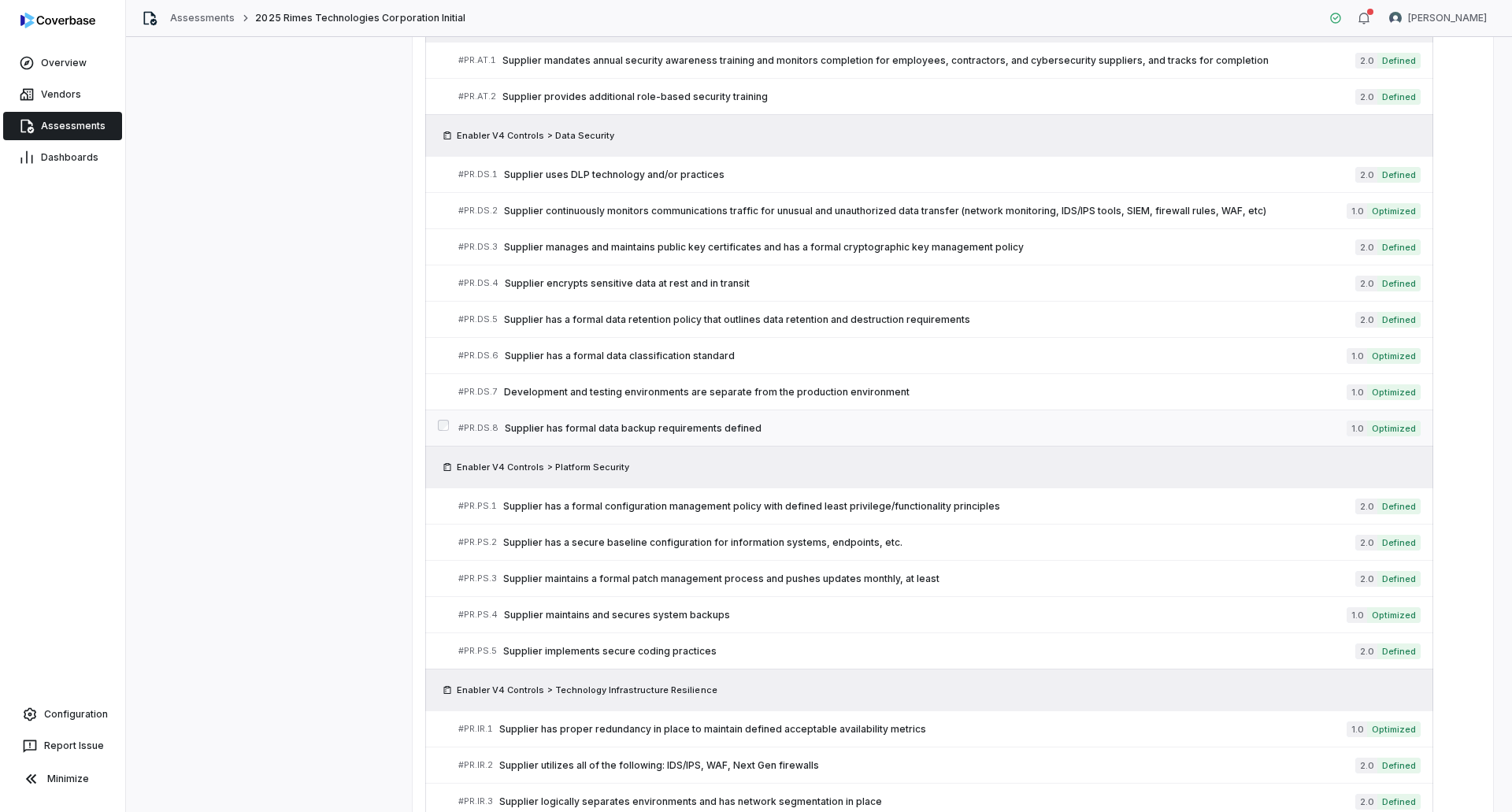
click at [962, 430] on span "Supplier has formal data backup requirements defined" at bounding box center [925, 428] width 842 height 12
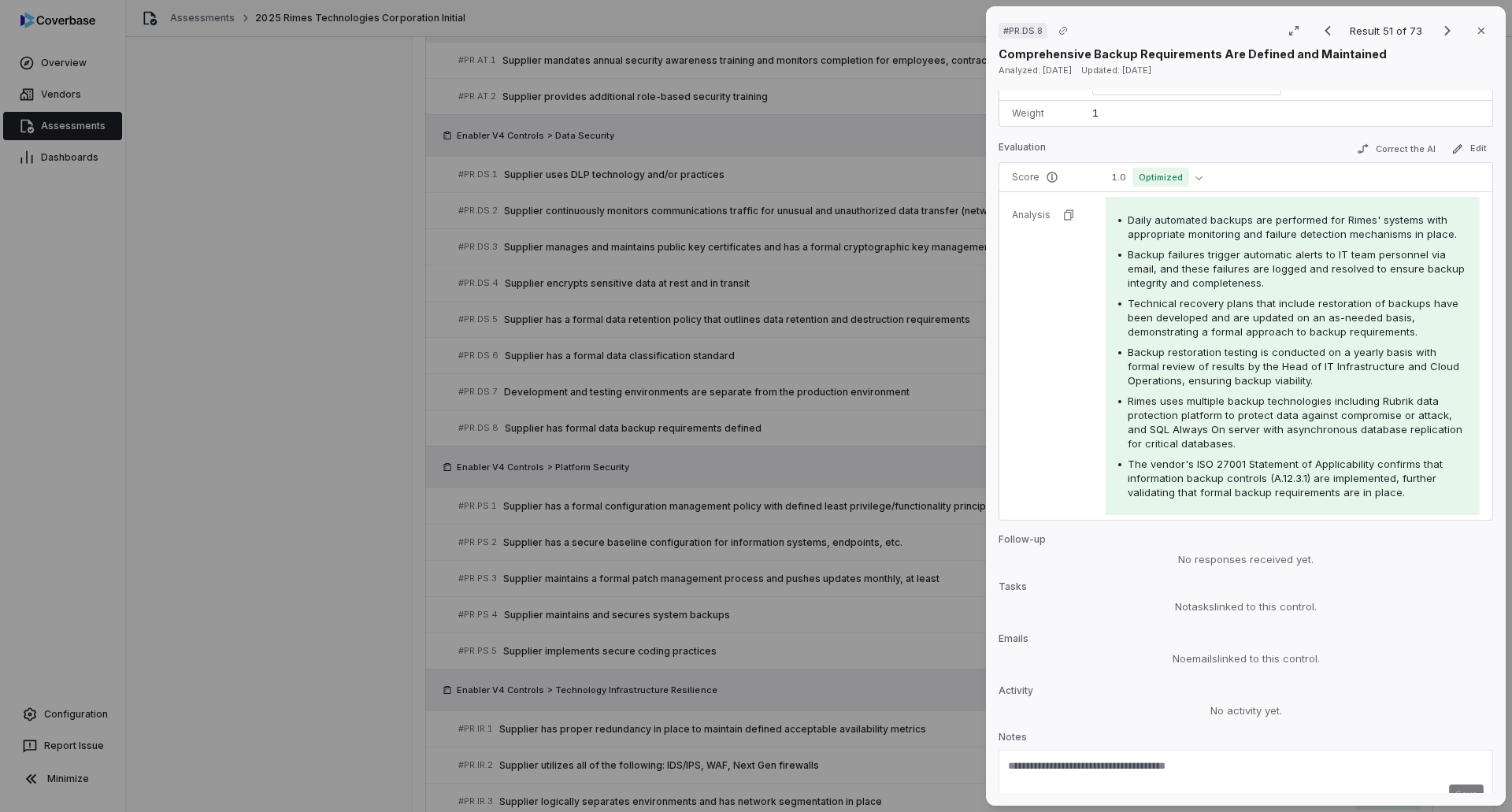
scroll to position [230, 0]
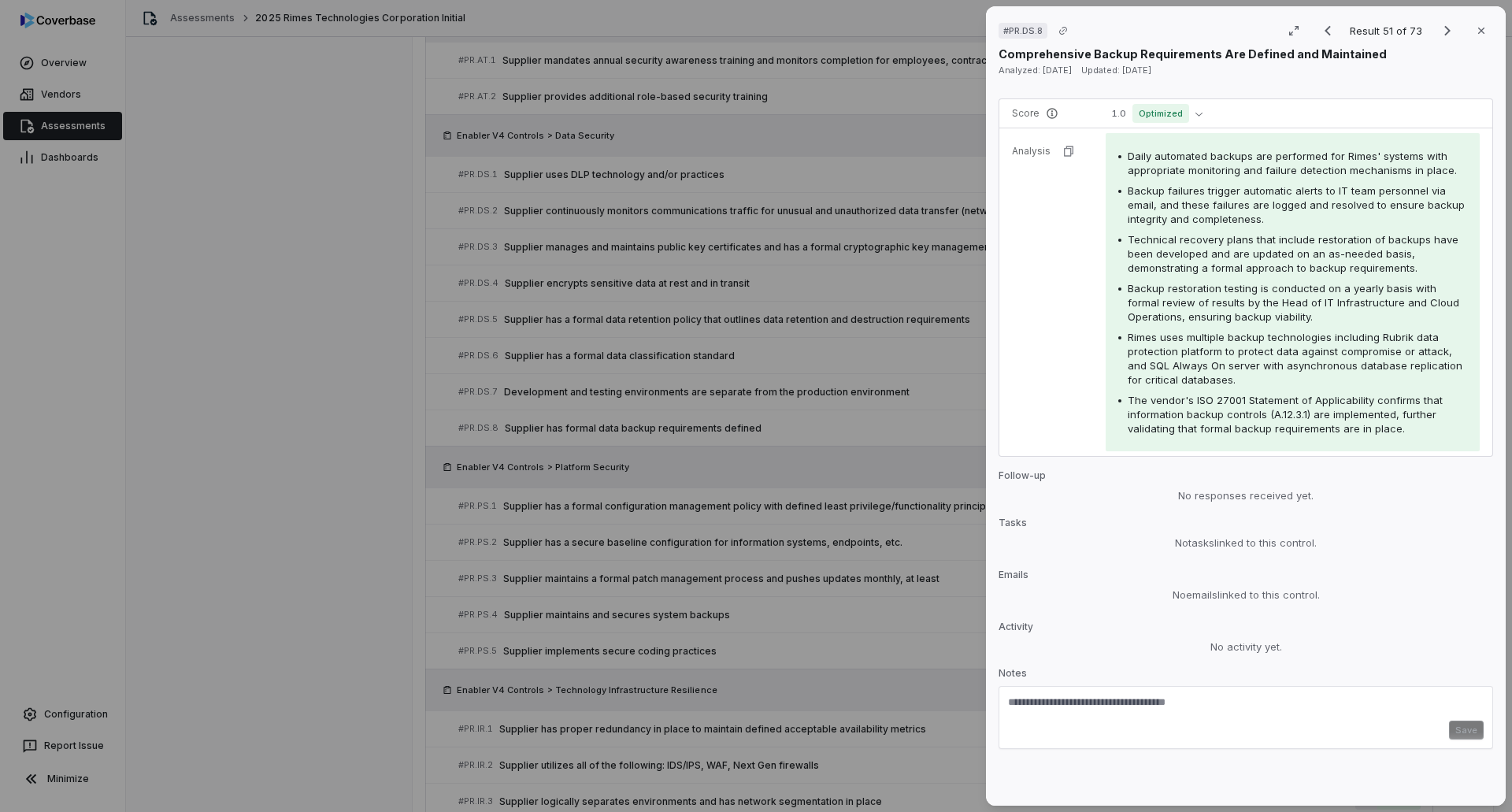
click at [1056, 702] on textarea at bounding box center [1246, 708] width 476 height 25
paste textarea "*****"
type textarea "**********"
click at [1456, 733] on button "Save" at bounding box center [1466, 730] width 34 height 19
click at [1214, 735] on div "CC7.4 - 47, 44 pg 73 SOC2" at bounding box center [1256, 735] width 455 height 14
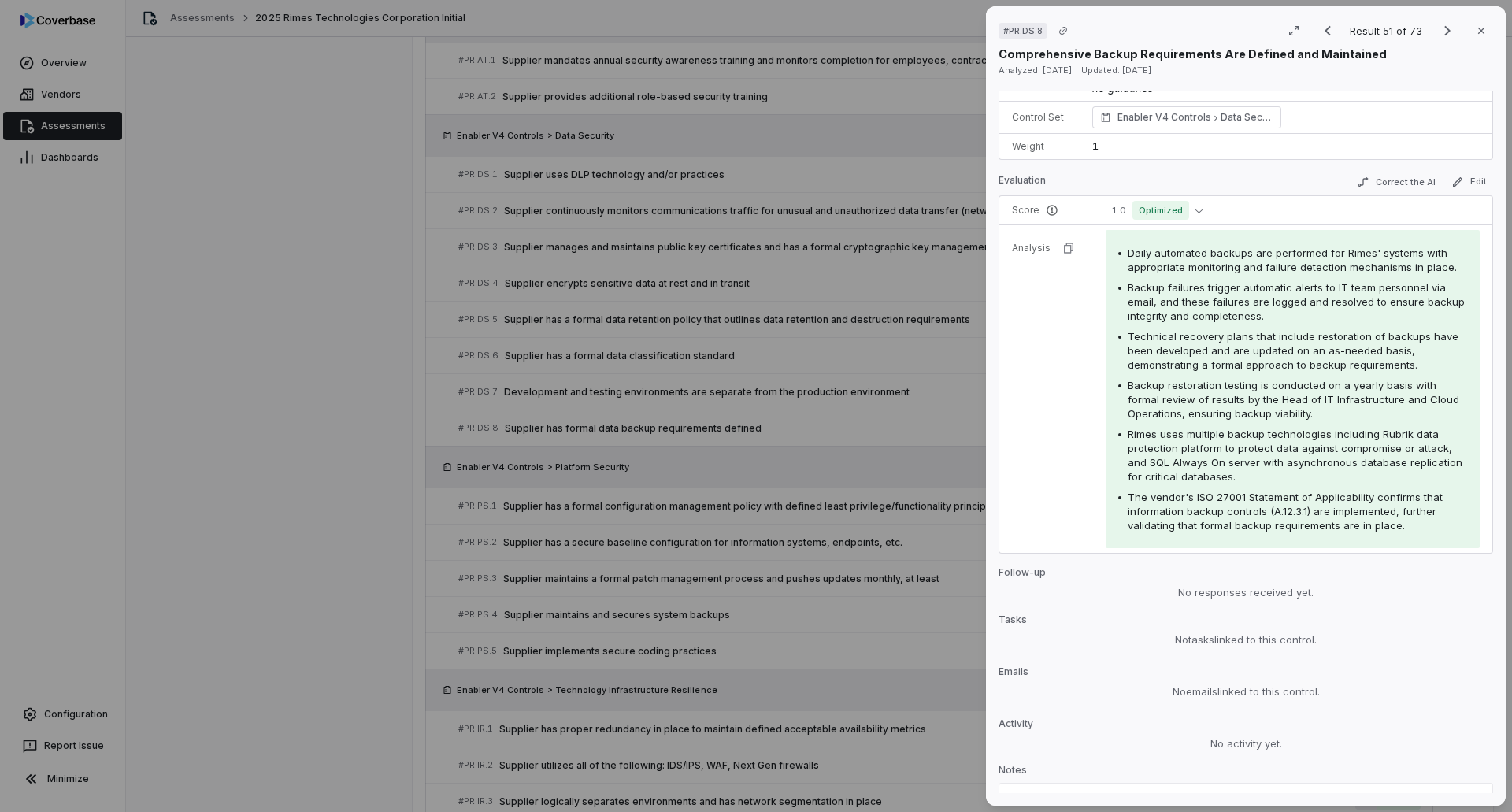
scroll to position [0, 0]
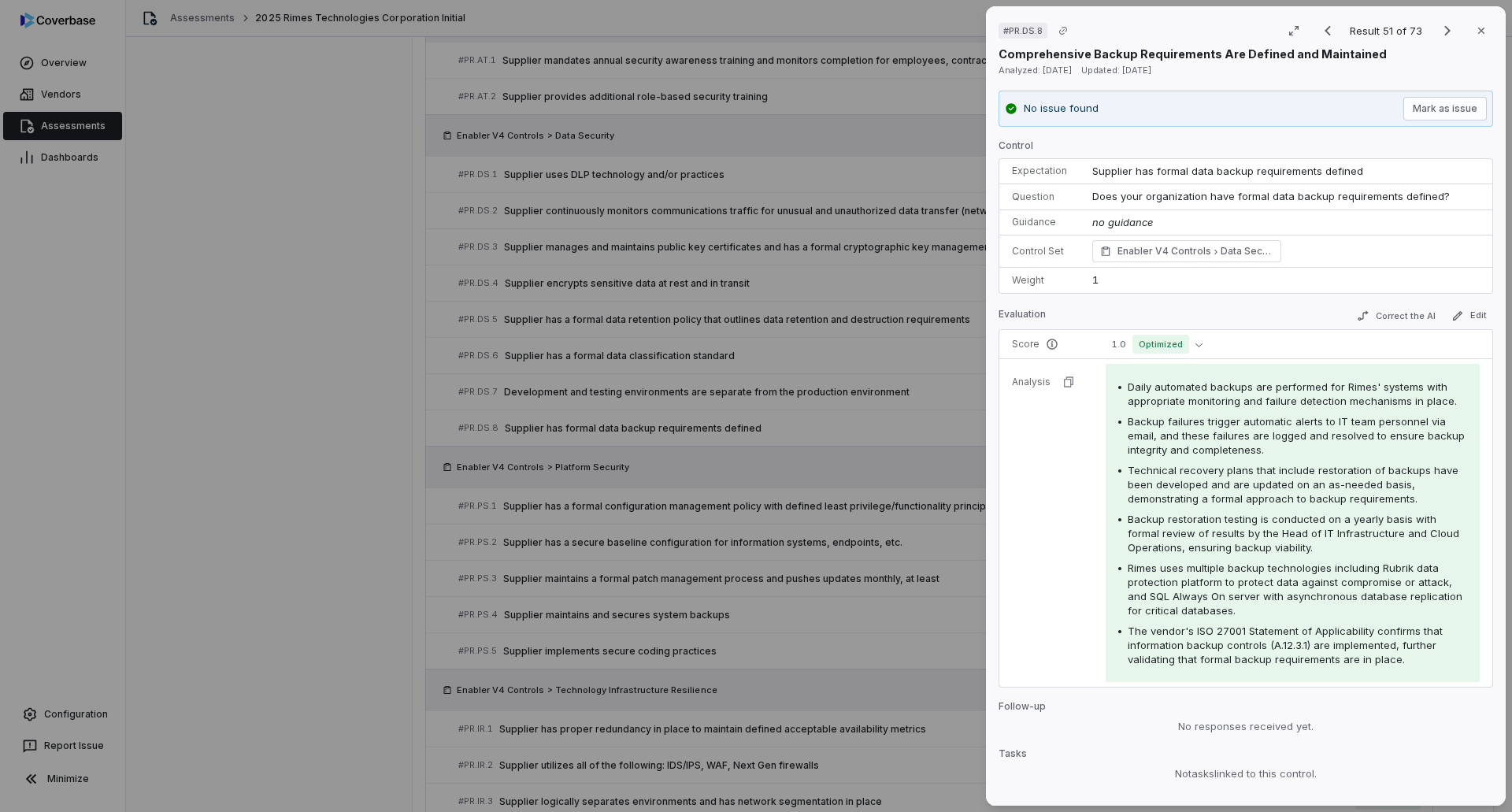
click at [924, 458] on div "# PR.DS.8 Result 51 of 73 Close Comprehensive Backup Requirements Are Defined a…" at bounding box center [756, 406] width 1512 height 812
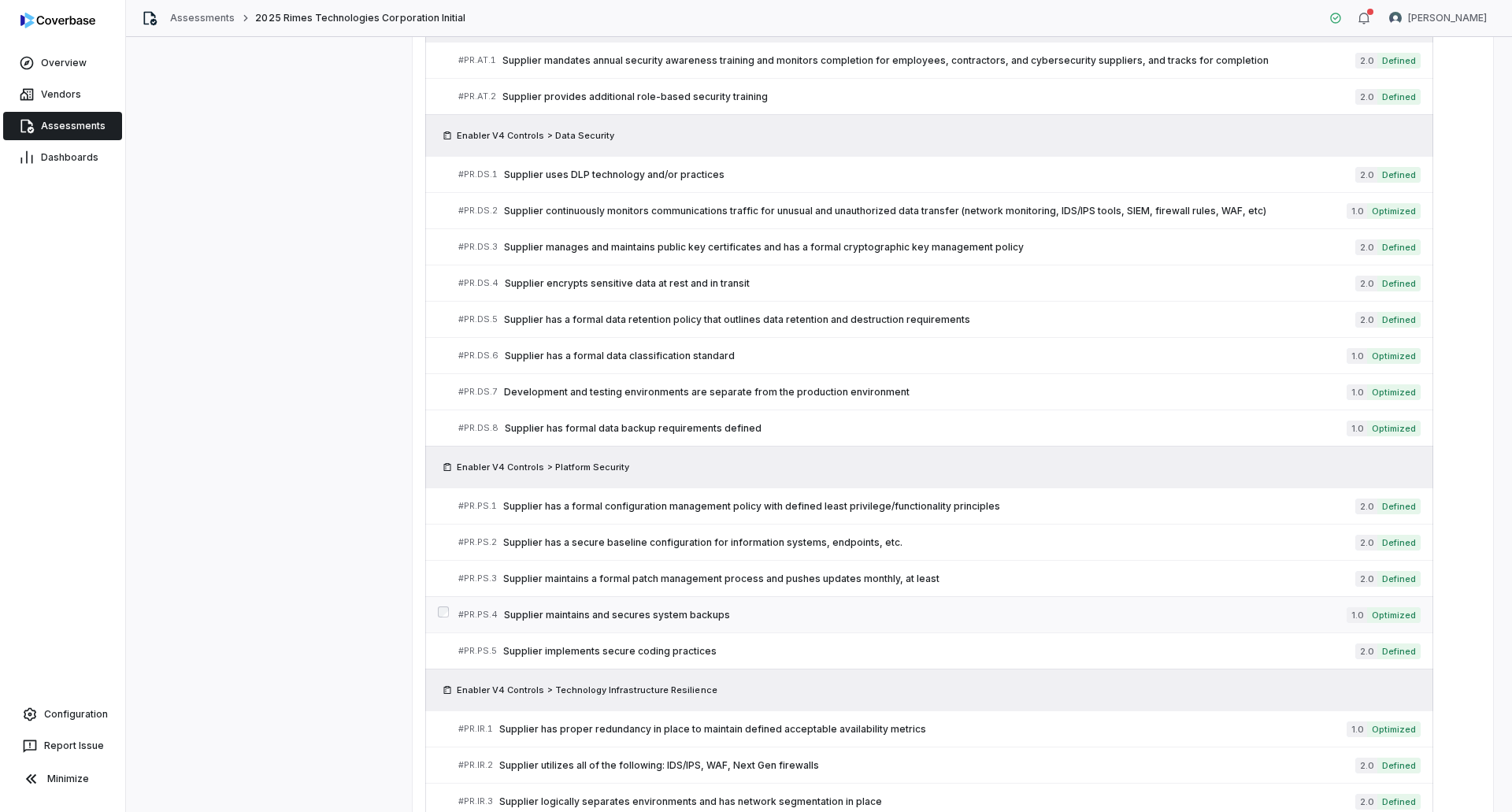
click at [809, 624] on link "# PR.PS.4 Supplier maintains and secures system backups 1.0 Optimized" at bounding box center [940, 614] width 962 height 35
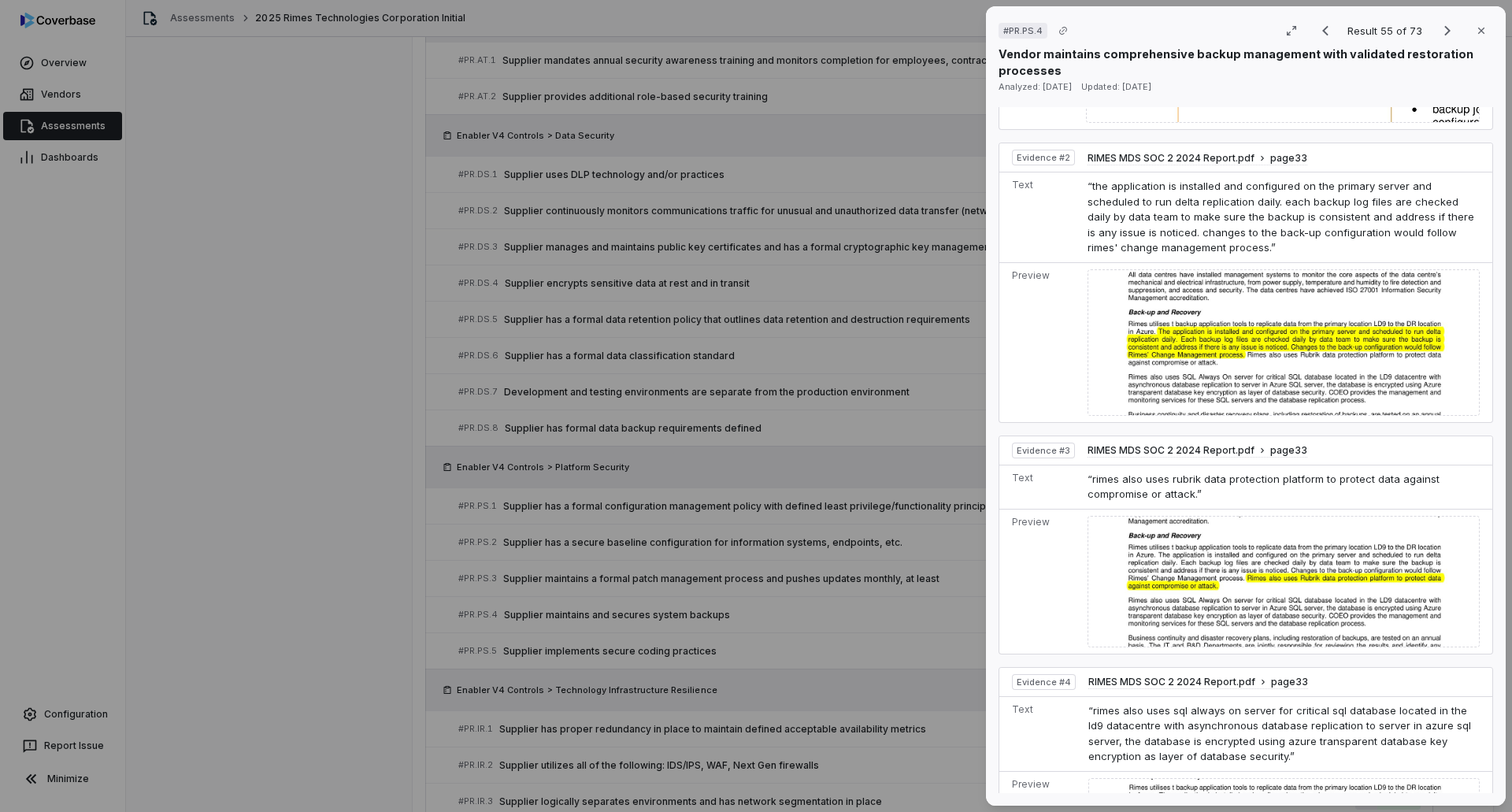
scroll to position [709, 0]
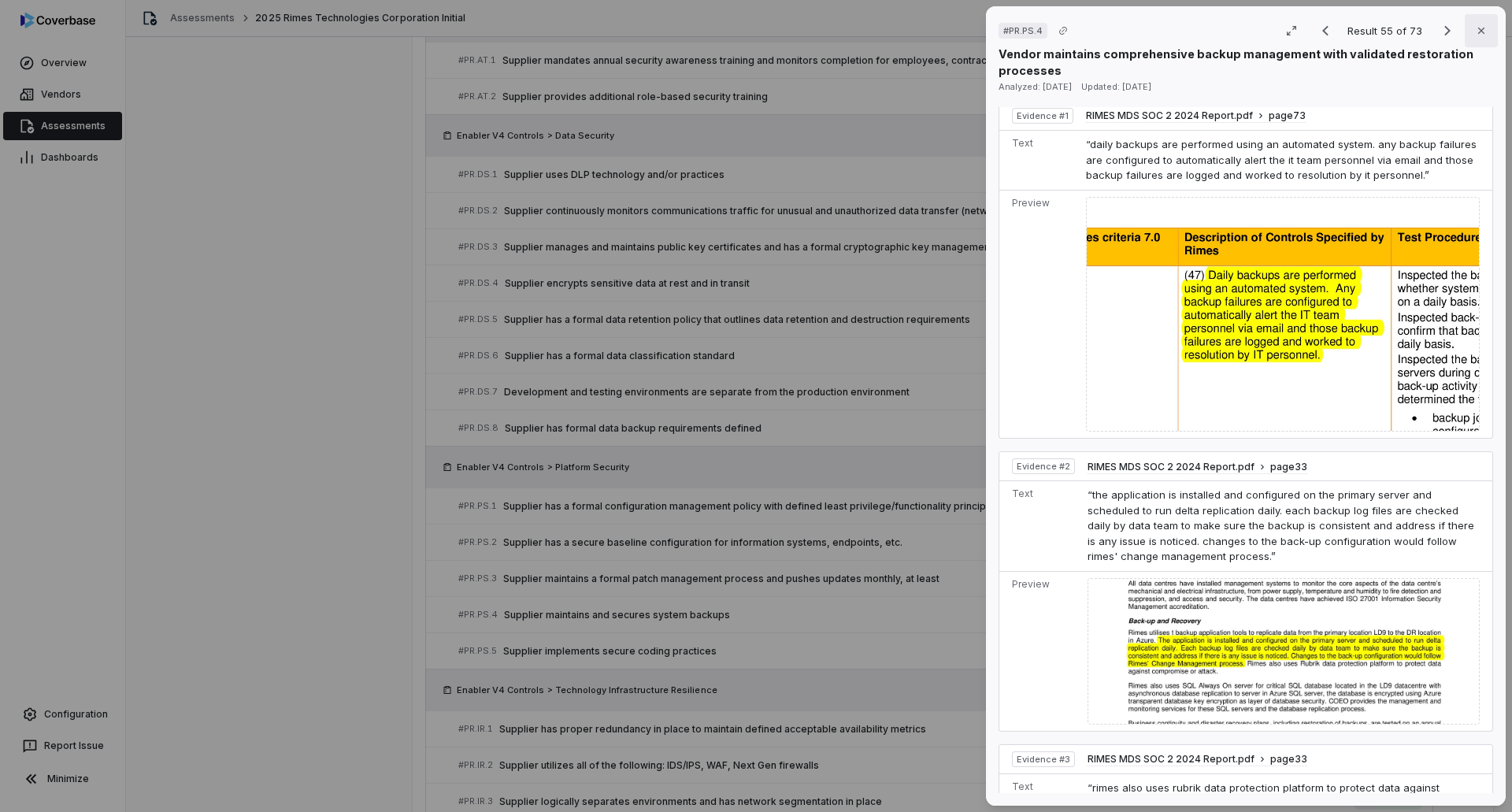
click at [1475, 34] on icon "button" at bounding box center [1480, 31] width 12 height 12
